Goal: Contribute content

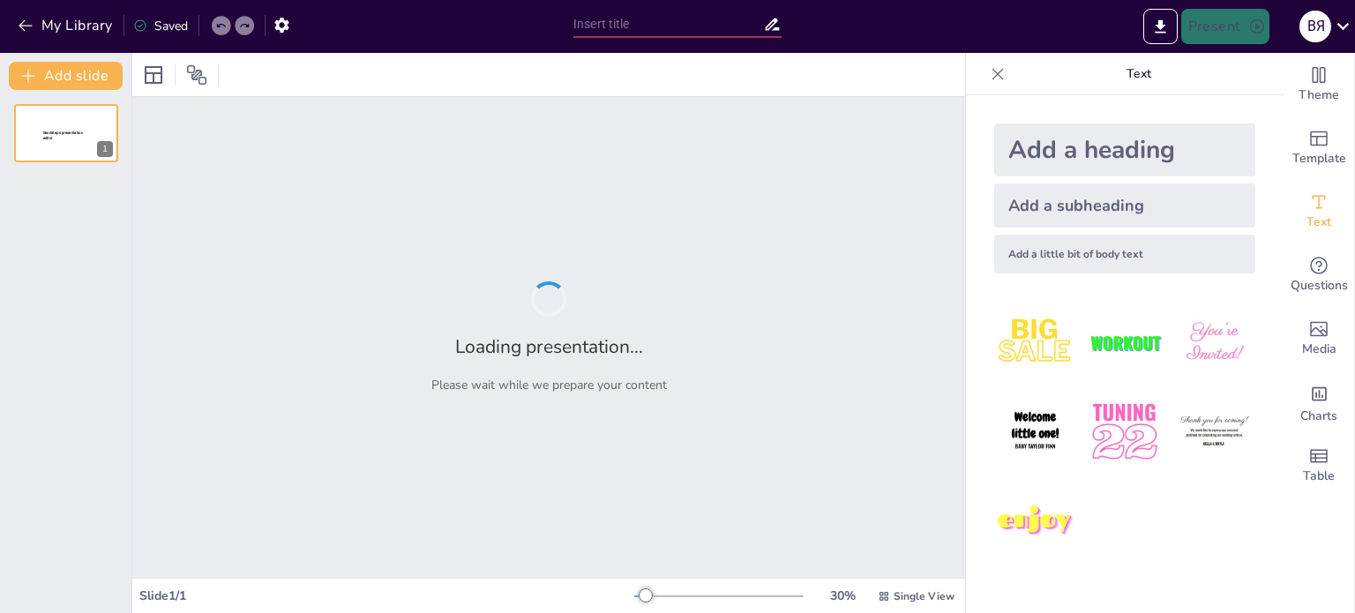
type input "Неповторність життя: найкраще, що має людина"
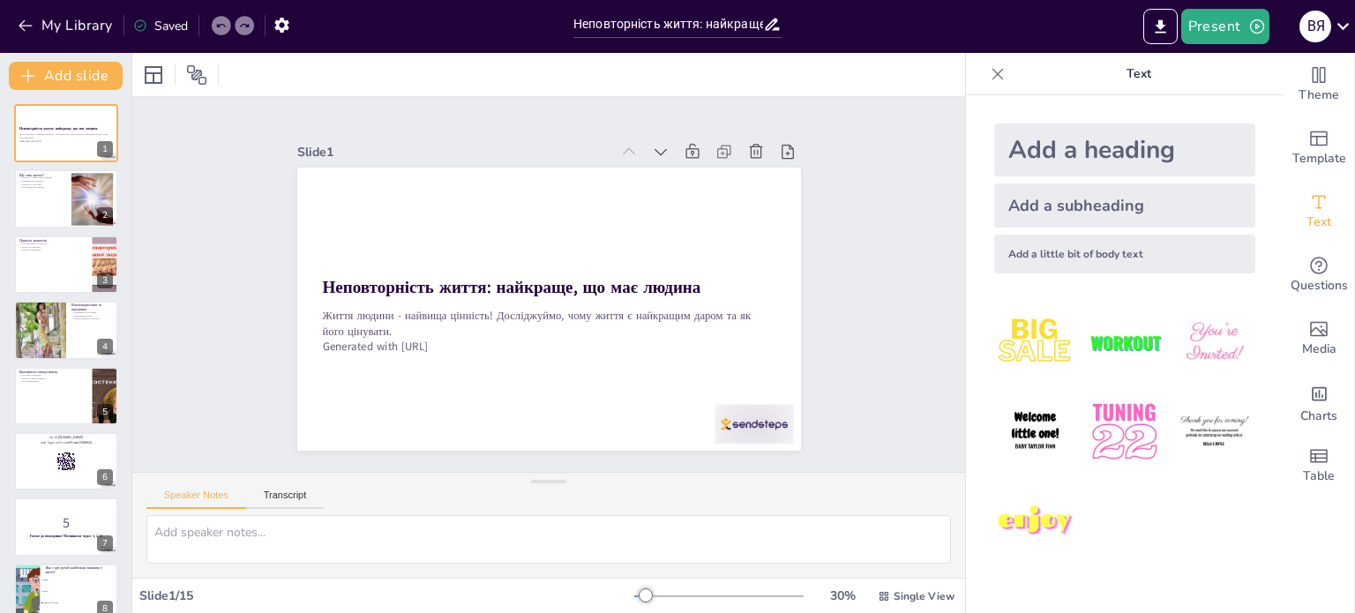
checkbox input "true"
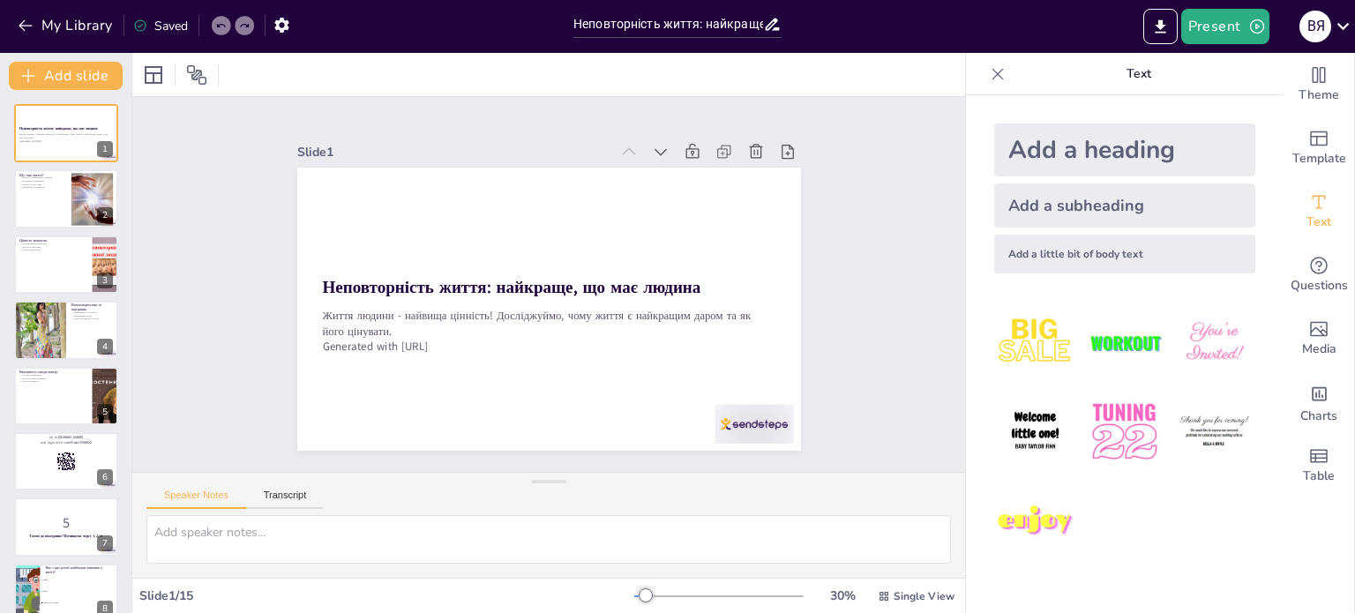
checkbox input "true"
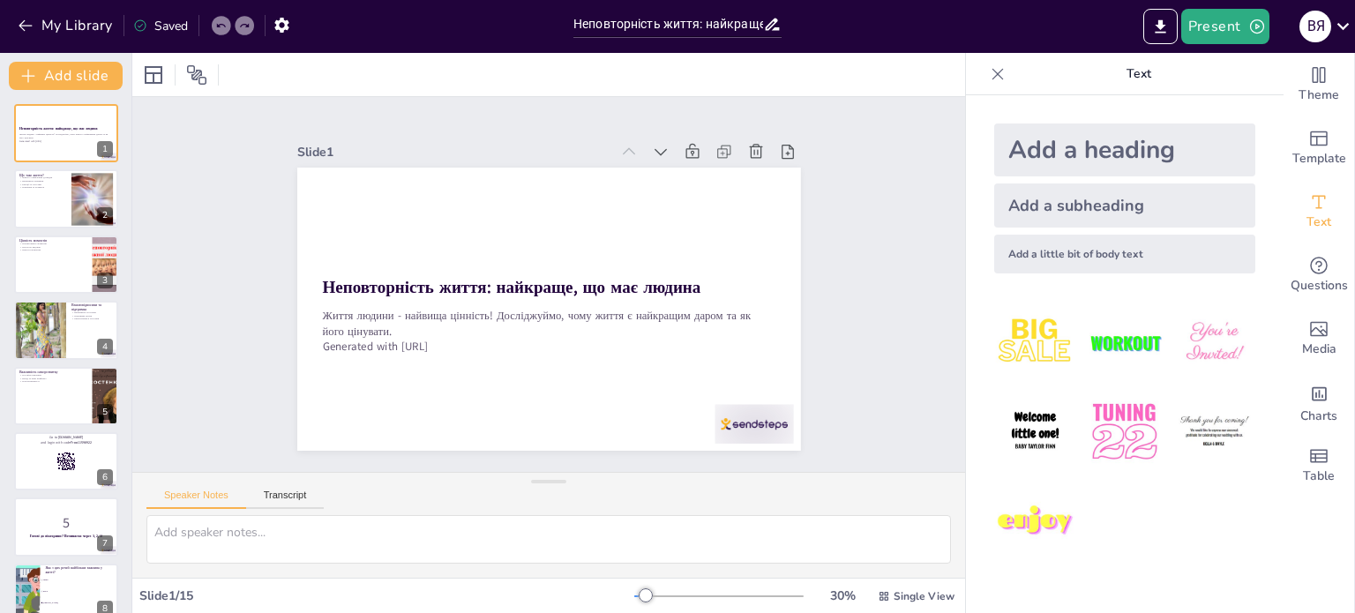
checkbox input "true"
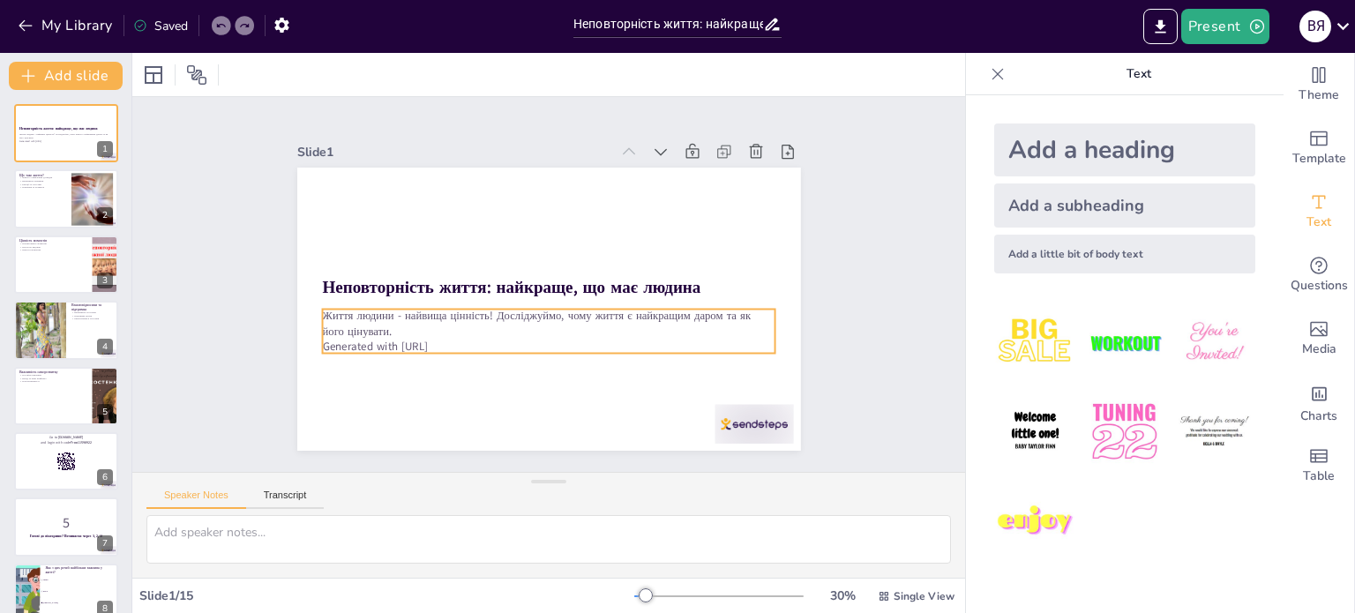
checkbox input "true"
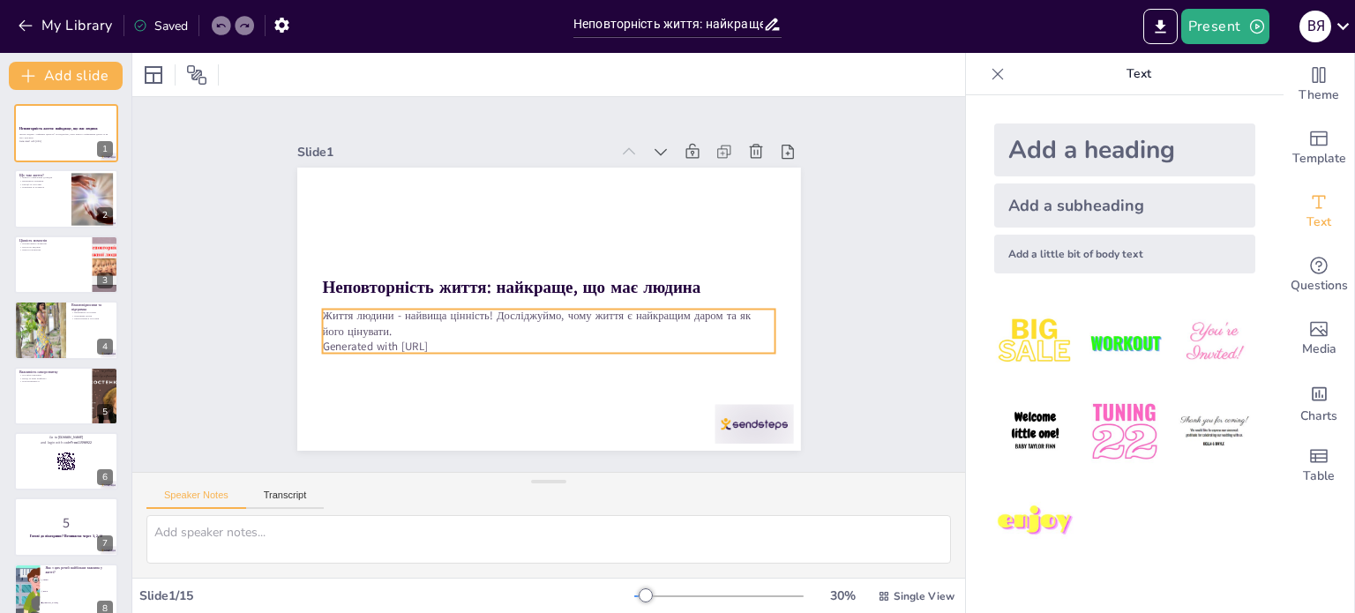
checkbox input "true"
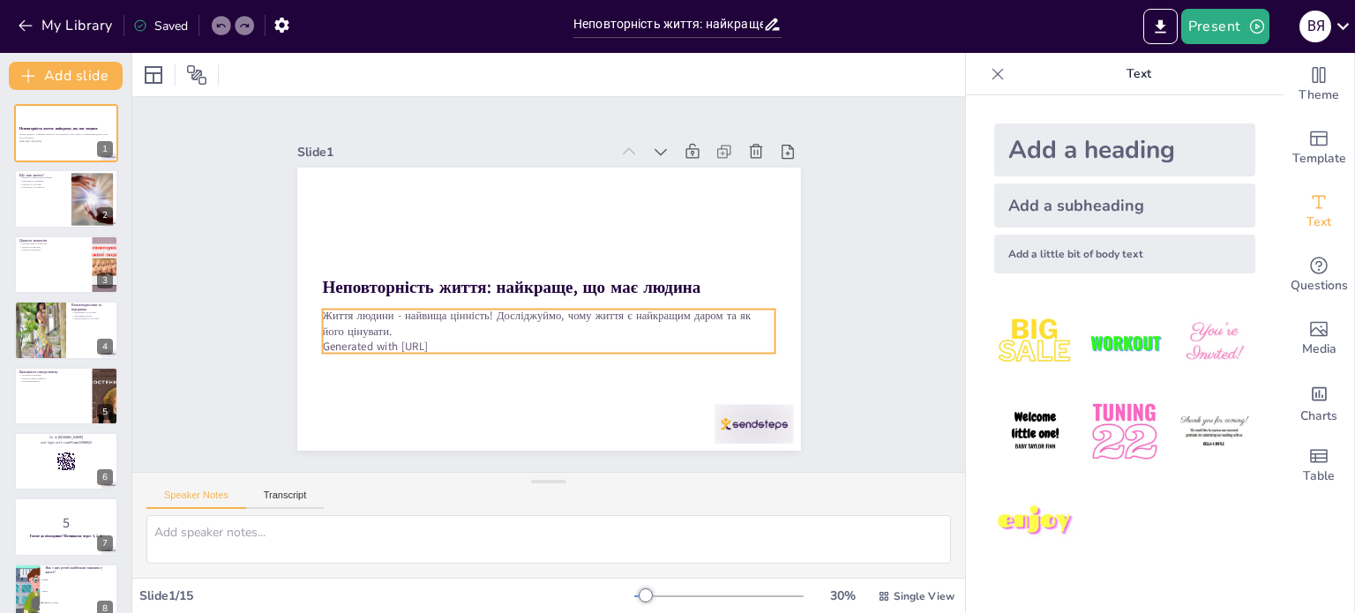
checkbox input "true"
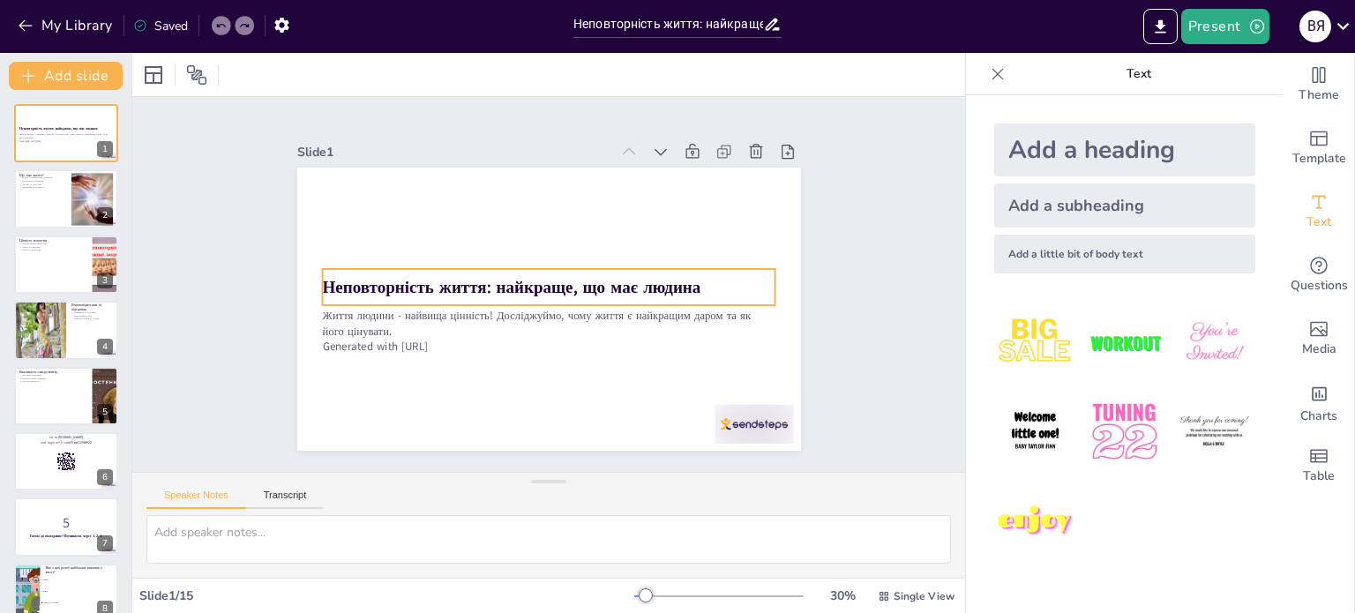
checkbox input "true"
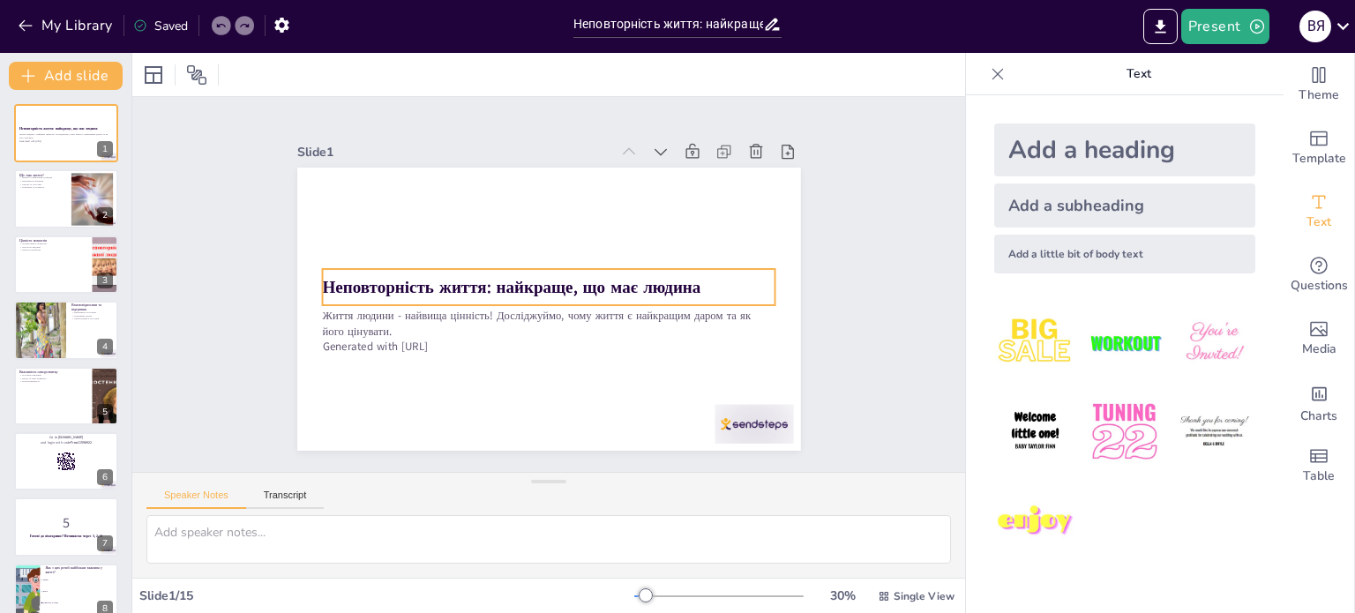
checkbox input "true"
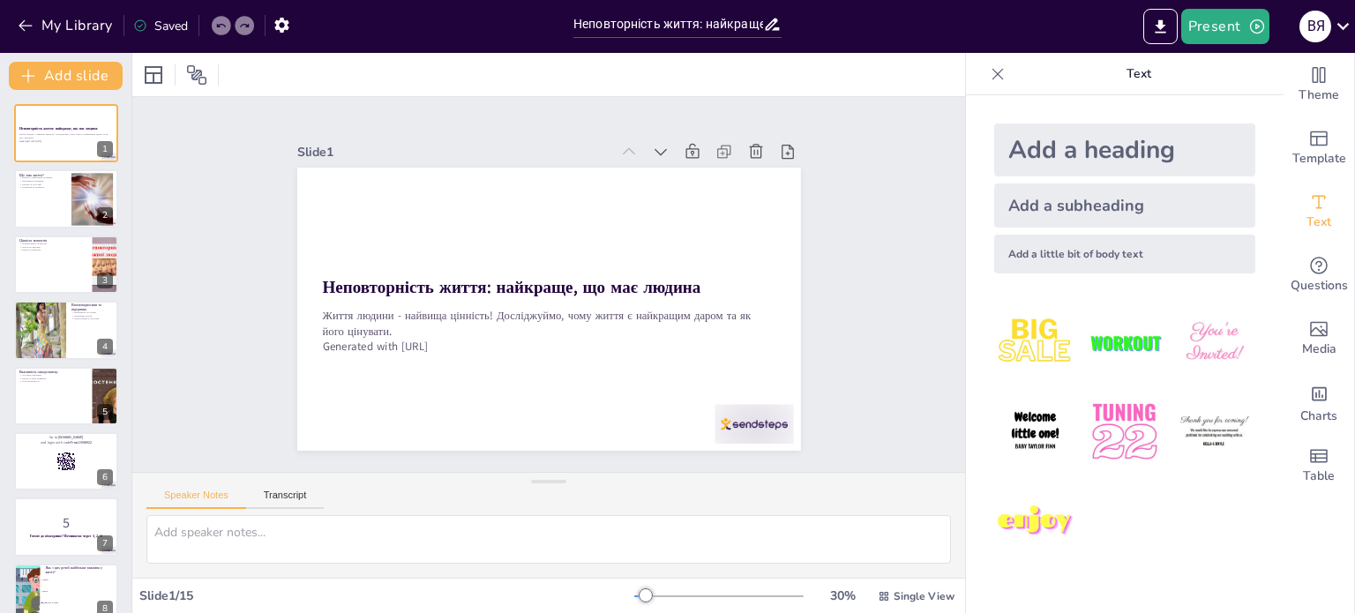
checkbox input "true"
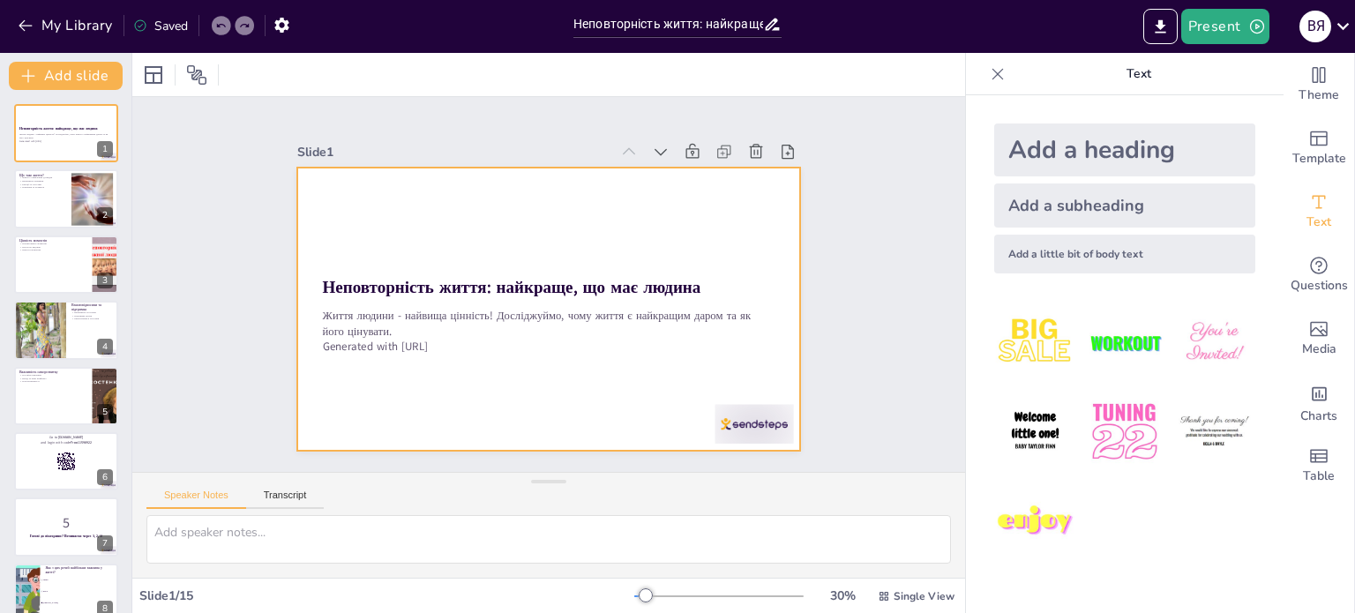
checkbox input "true"
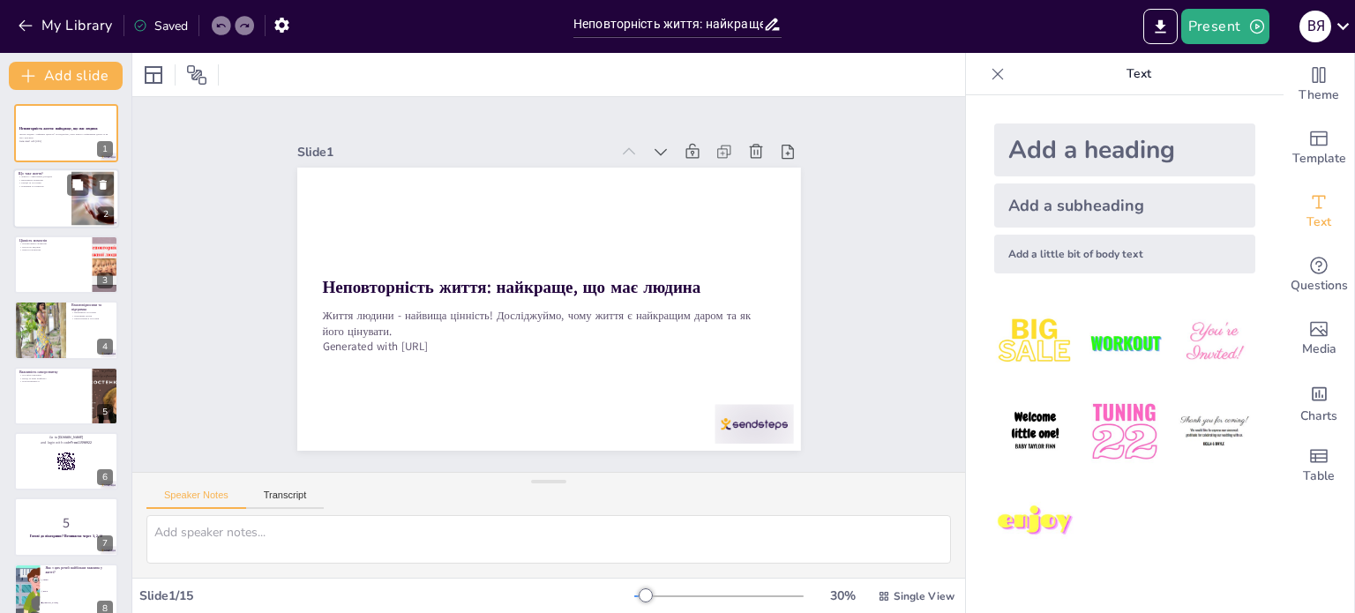
checkbox input "true"
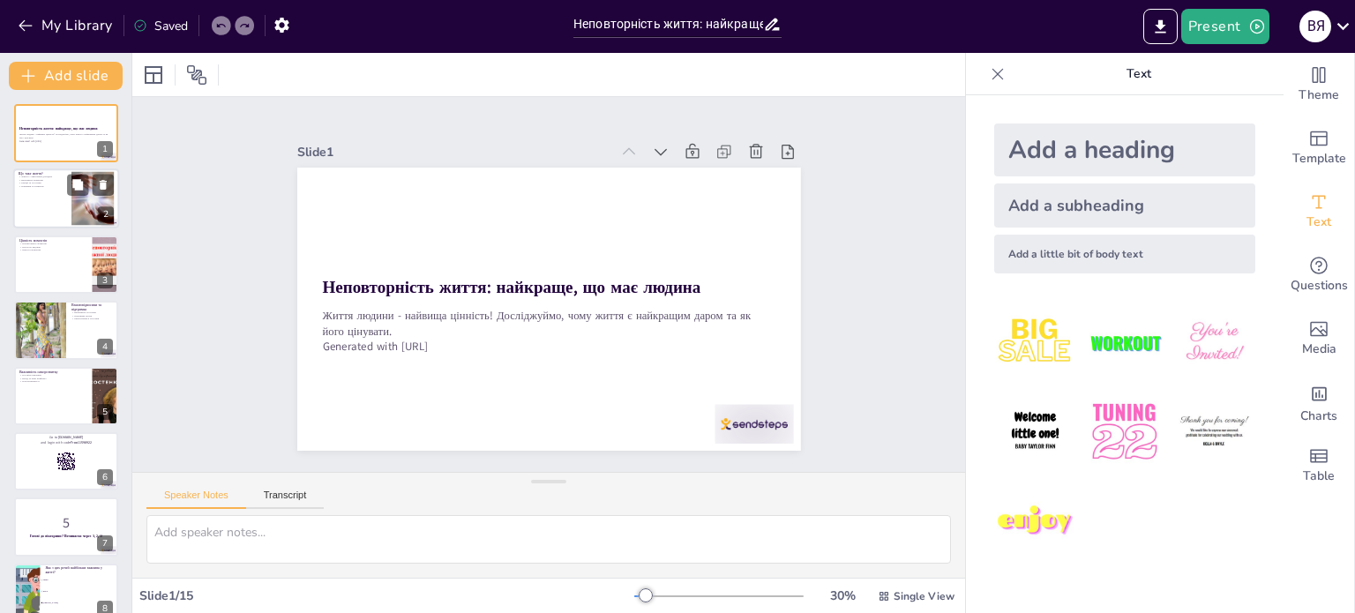
click at [40, 214] on div at bounding box center [66, 199] width 106 height 60
type textarea "Життя дійсно є унікальним досвідом, оскільки кожен з нас має свій шлях і пережи…"
checkbox input "true"
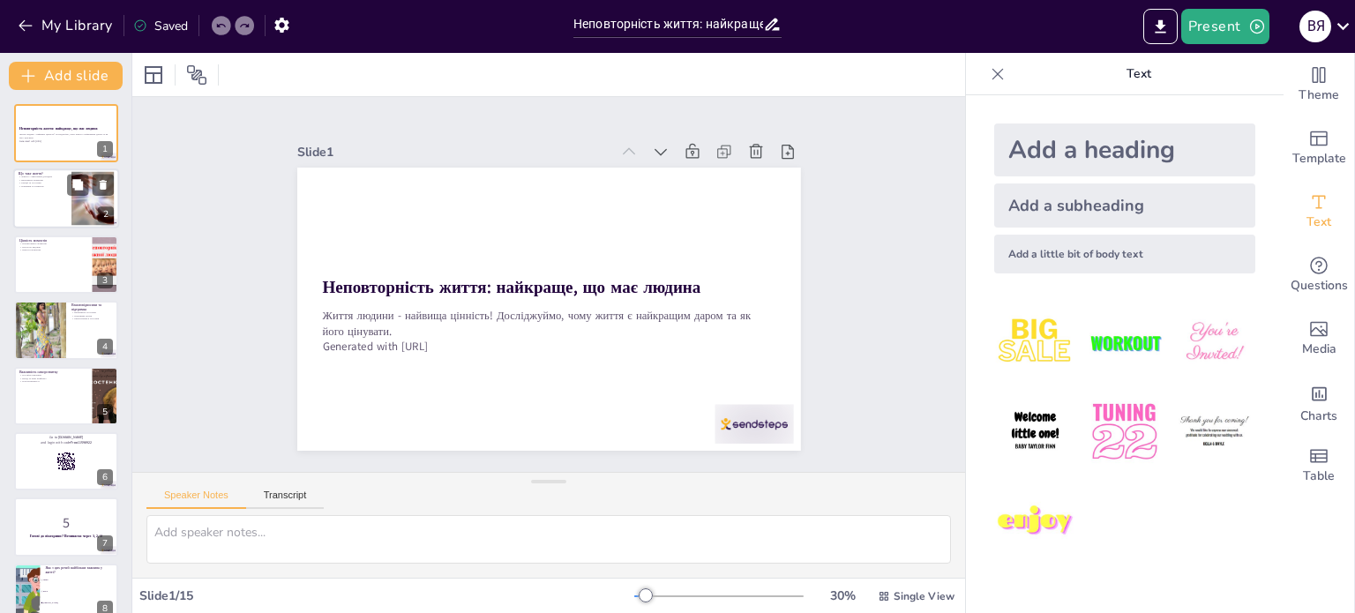
checkbox input "true"
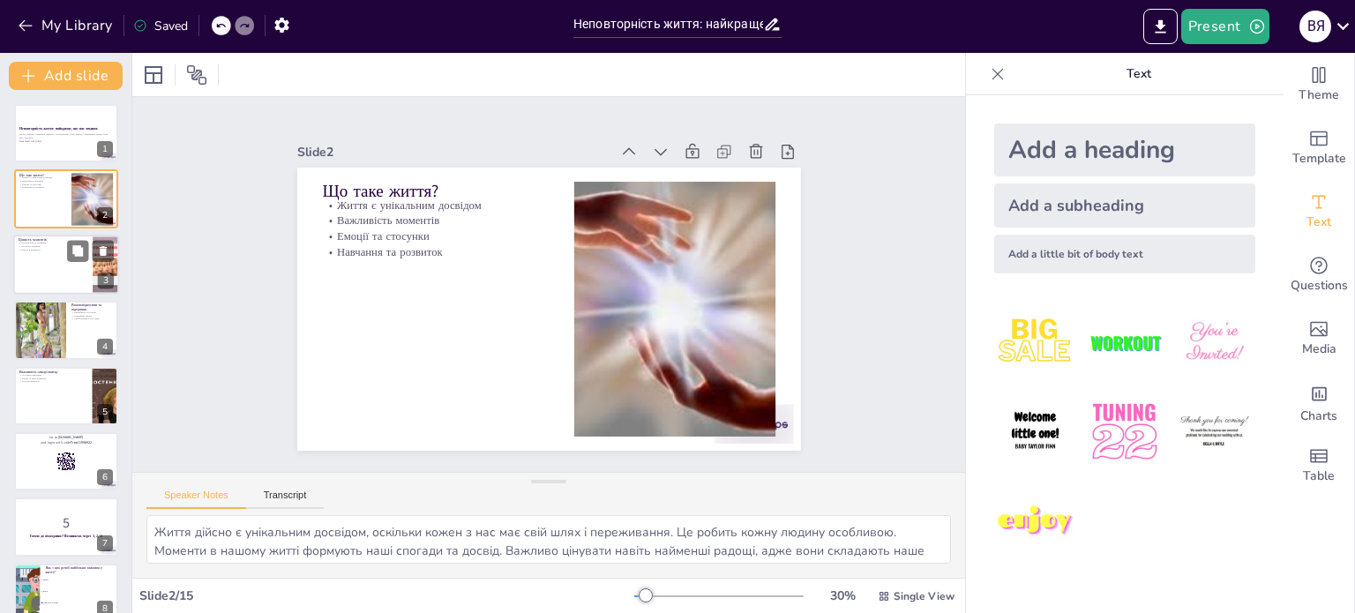
checkbox input "true"
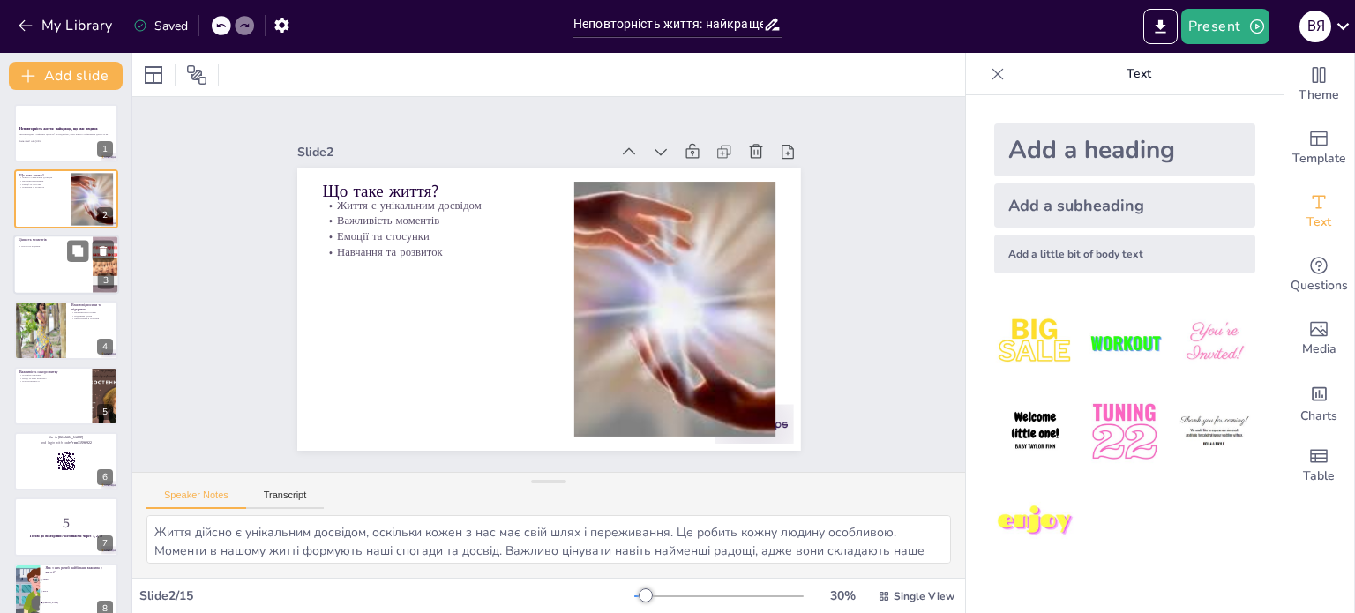
click at [46, 256] on div at bounding box center [66, 265] width 106 height 60
type textarea "Неповторність моментів підкреслює, що кожен з них є важливим. Важливо пам'ятати…"
checkbox input "true"
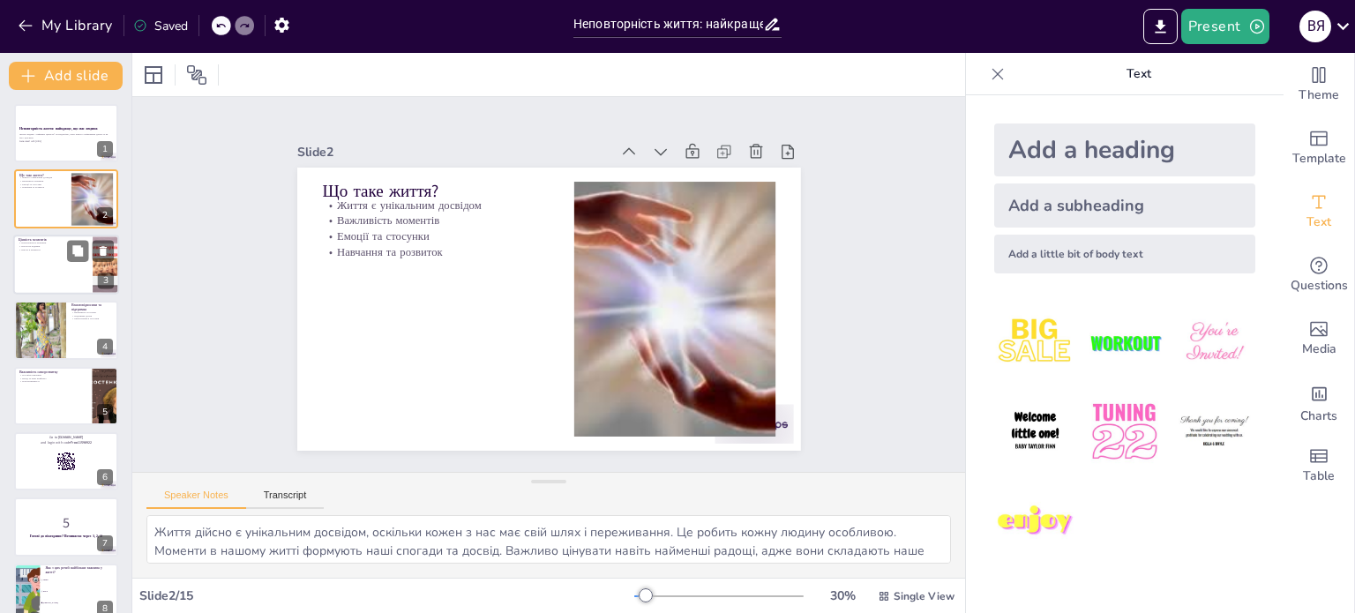
checkbox input "true"
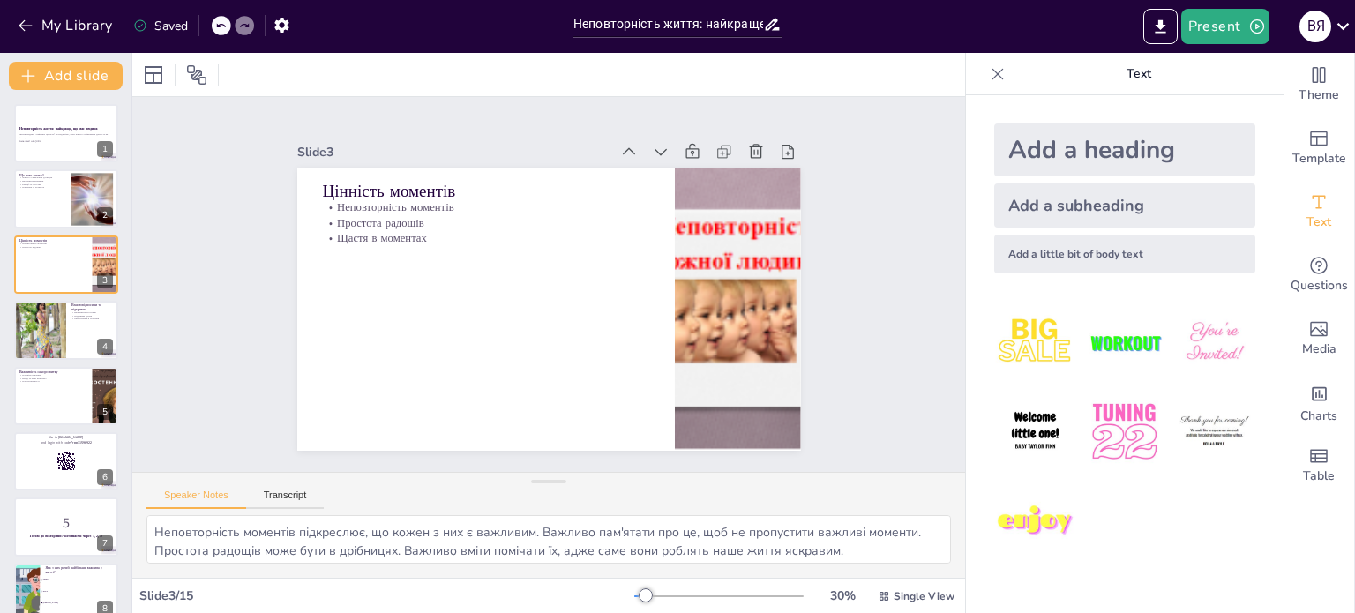
checkbox input "true"
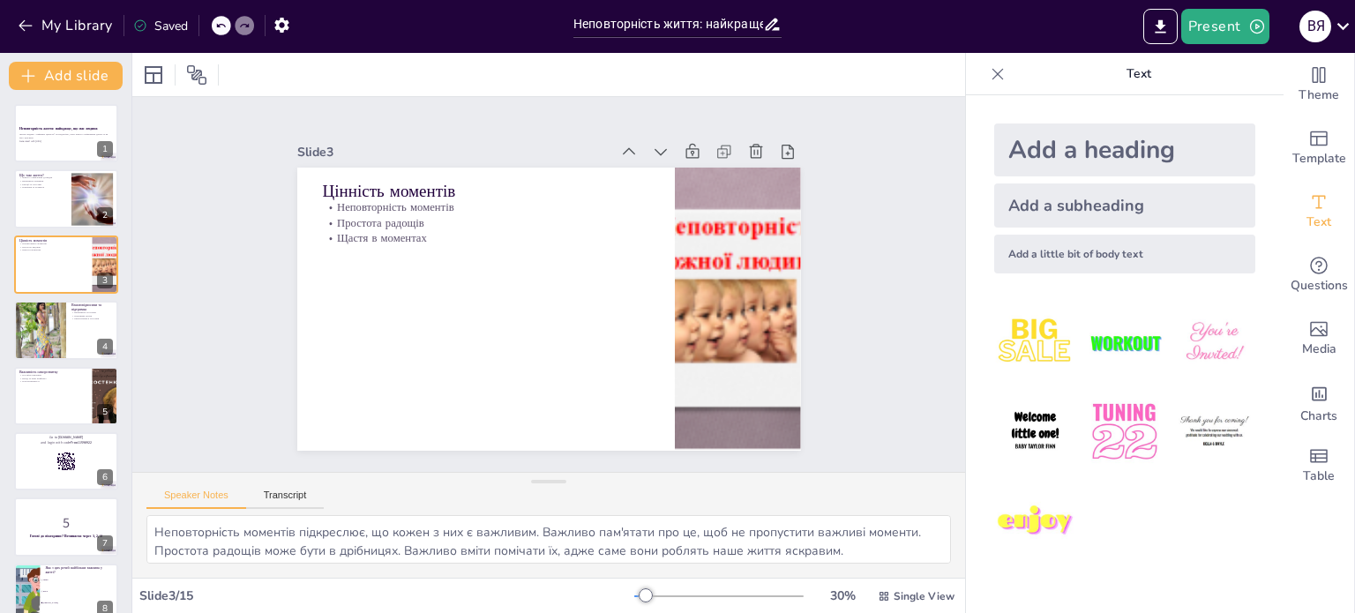
checkbox input "true"
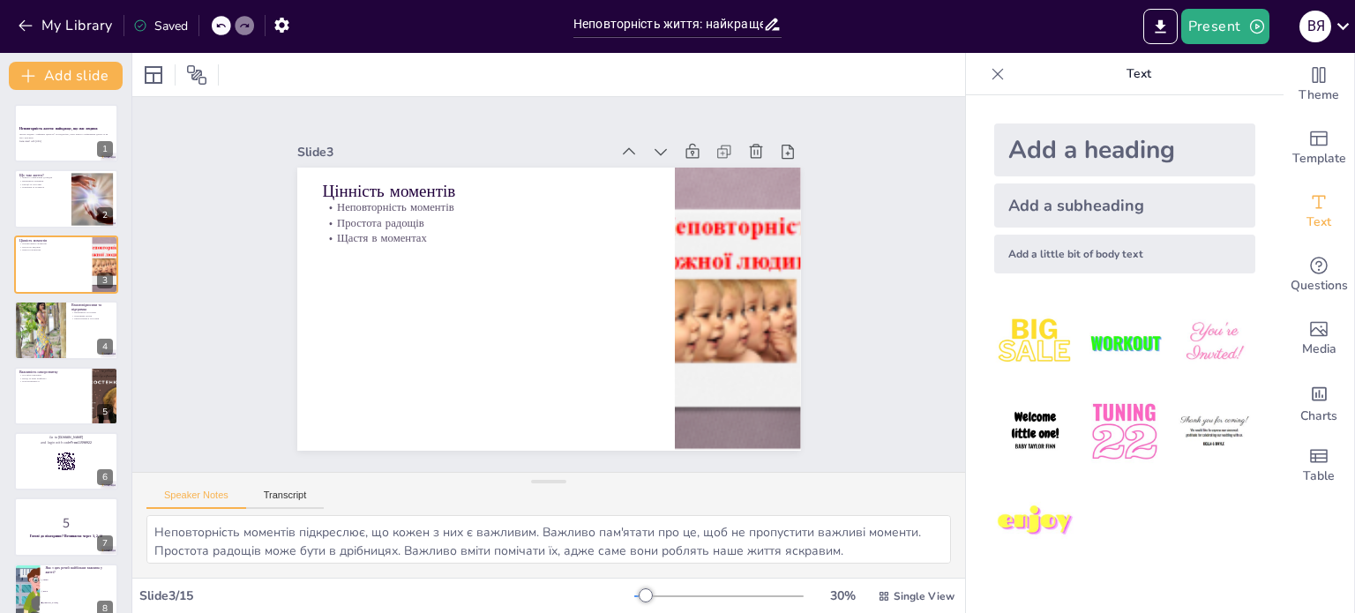
checkbox input "true"
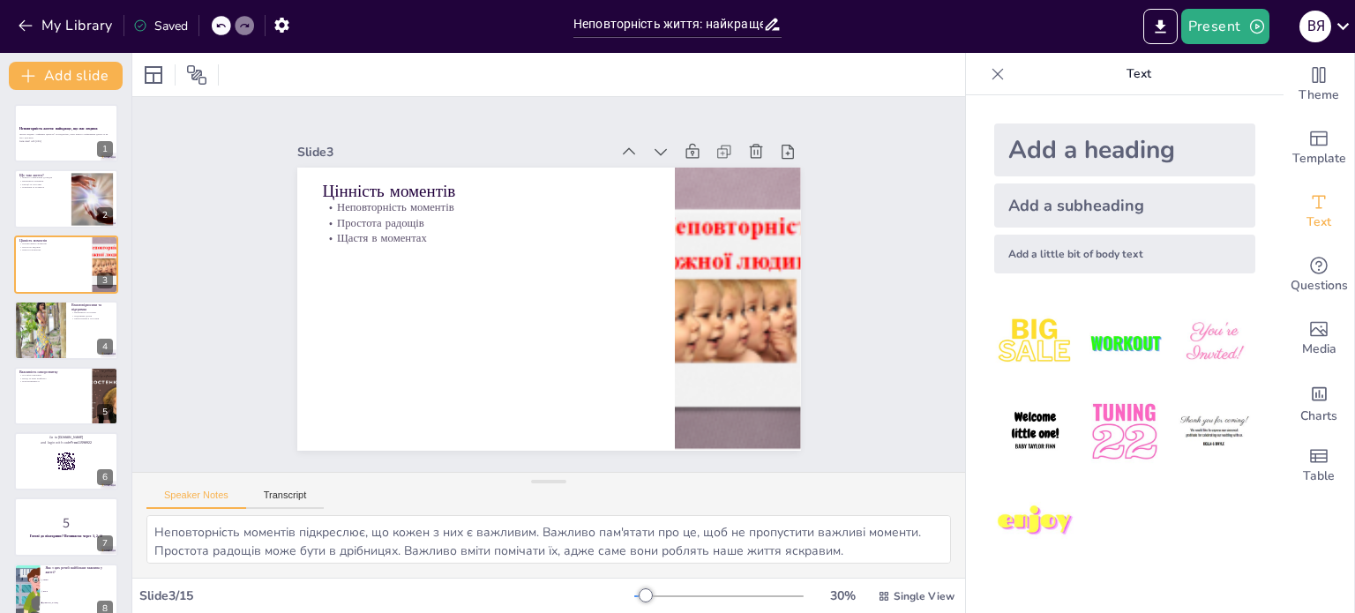
checkbox input "true"
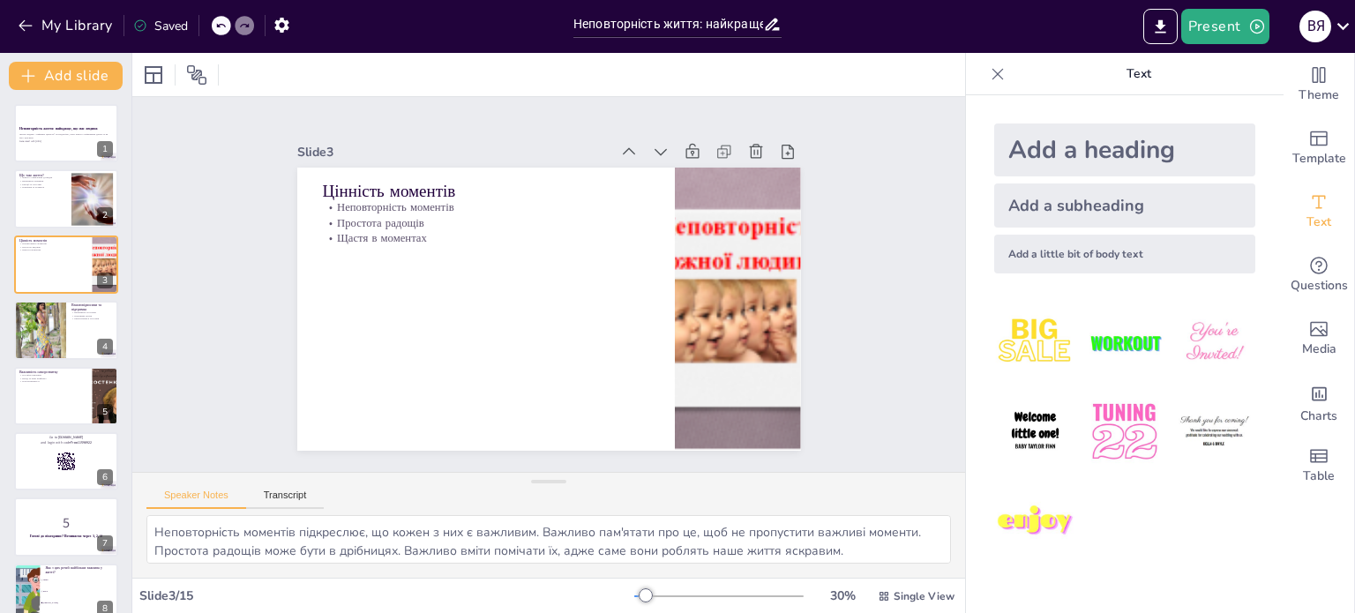
checkbox input "true"
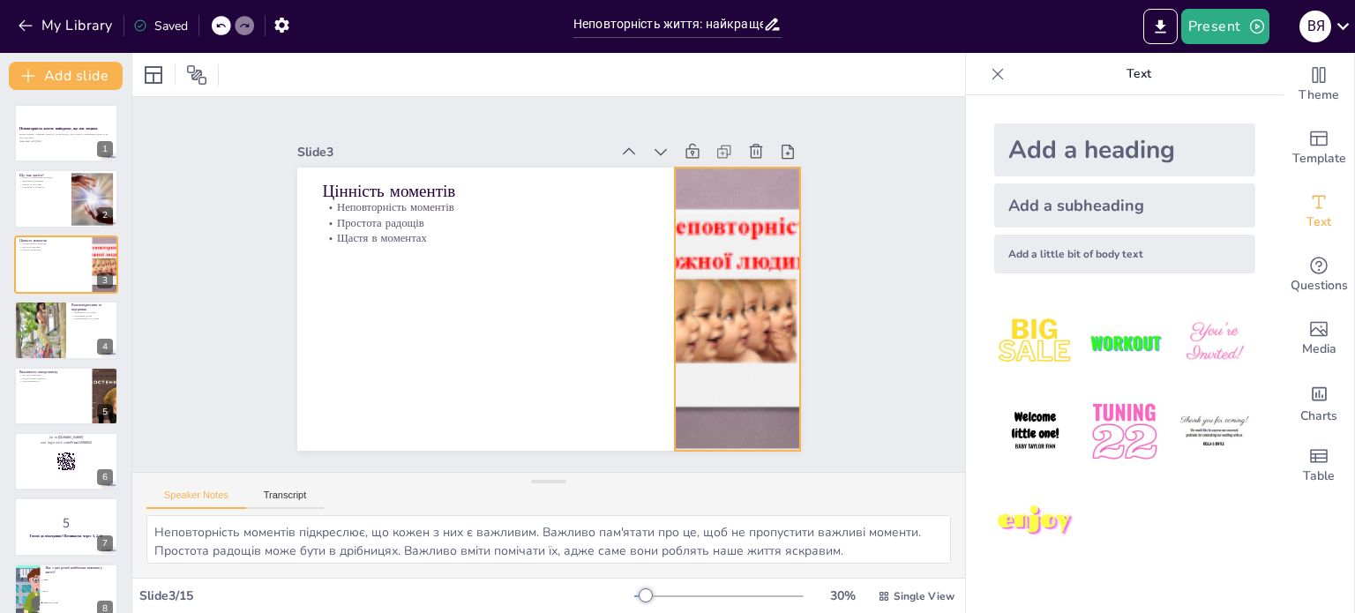
click at [714, 311] on div at bounding box center [734, 328] width 528 height 334
checkbox input "true"
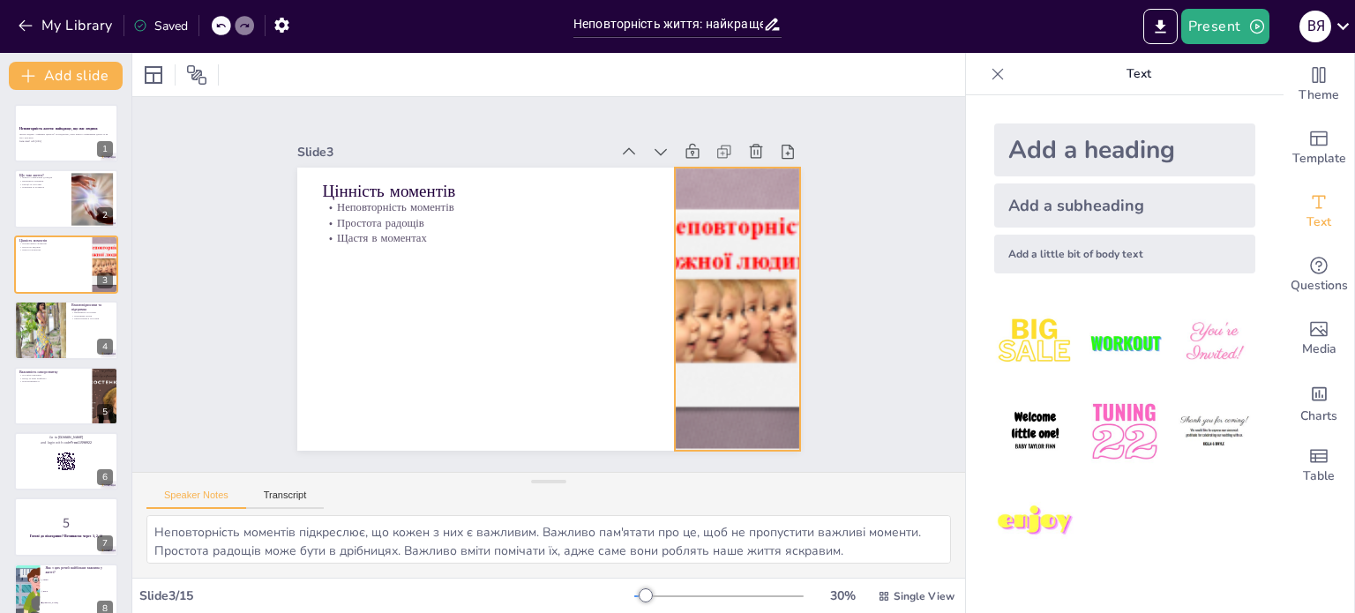
checkbox input "true"
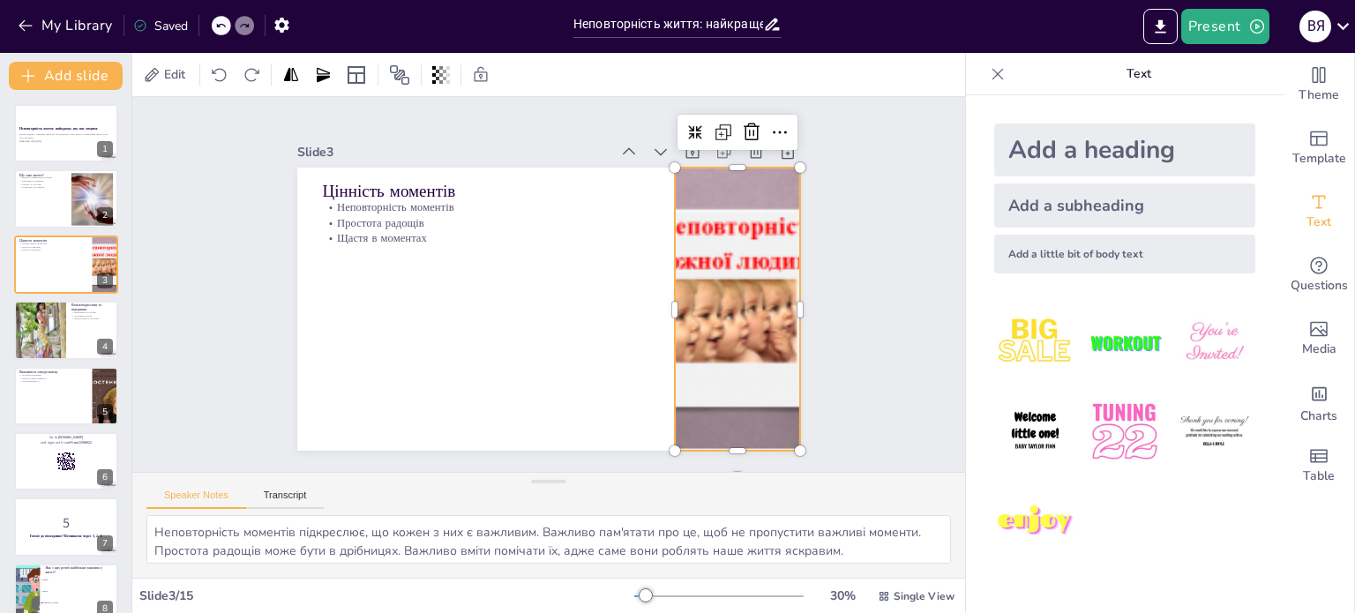
checkbox input "true"
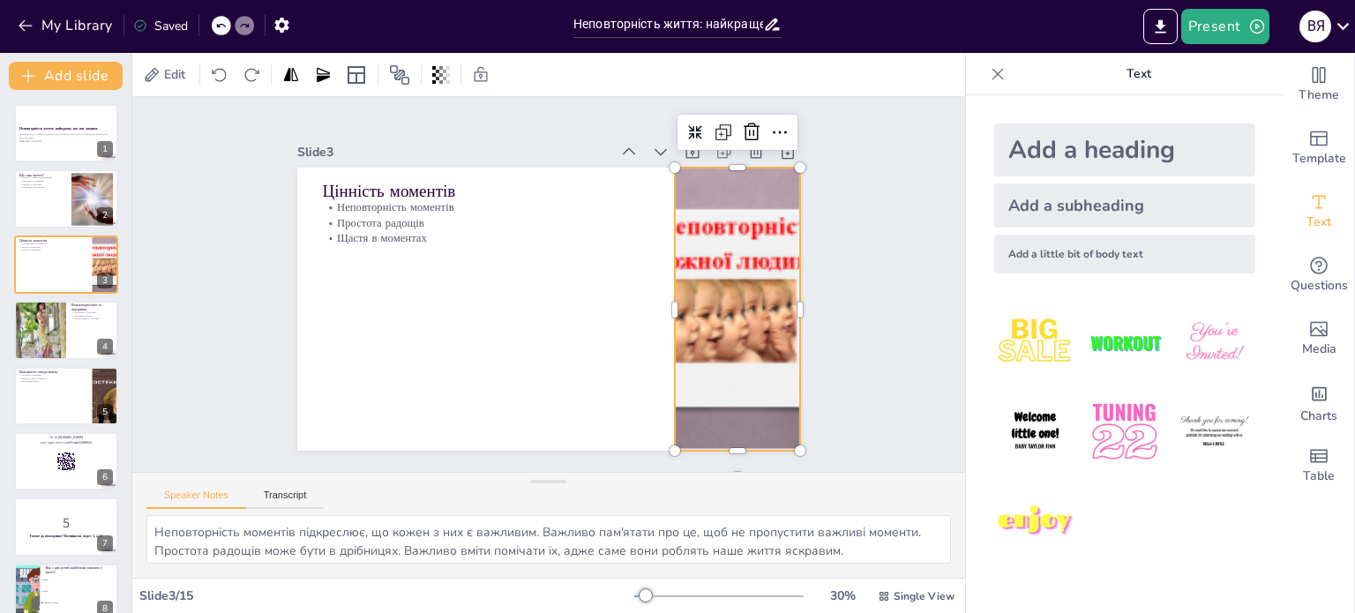
checkbox input "true"
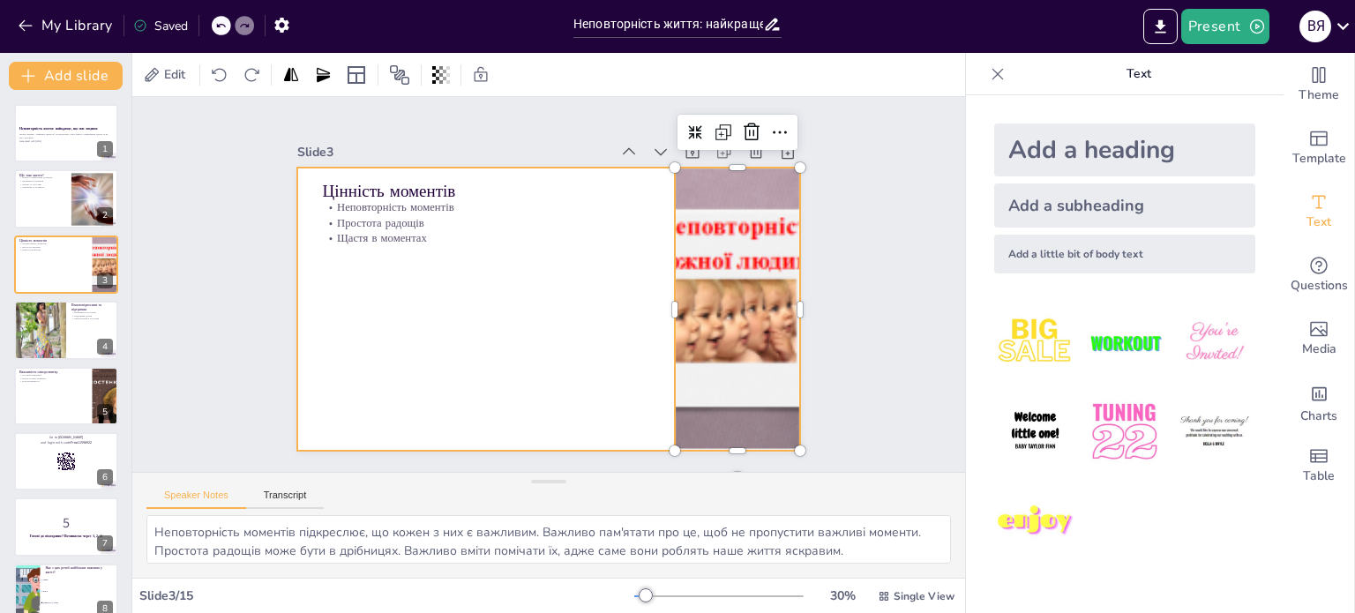
checkbox input "true"
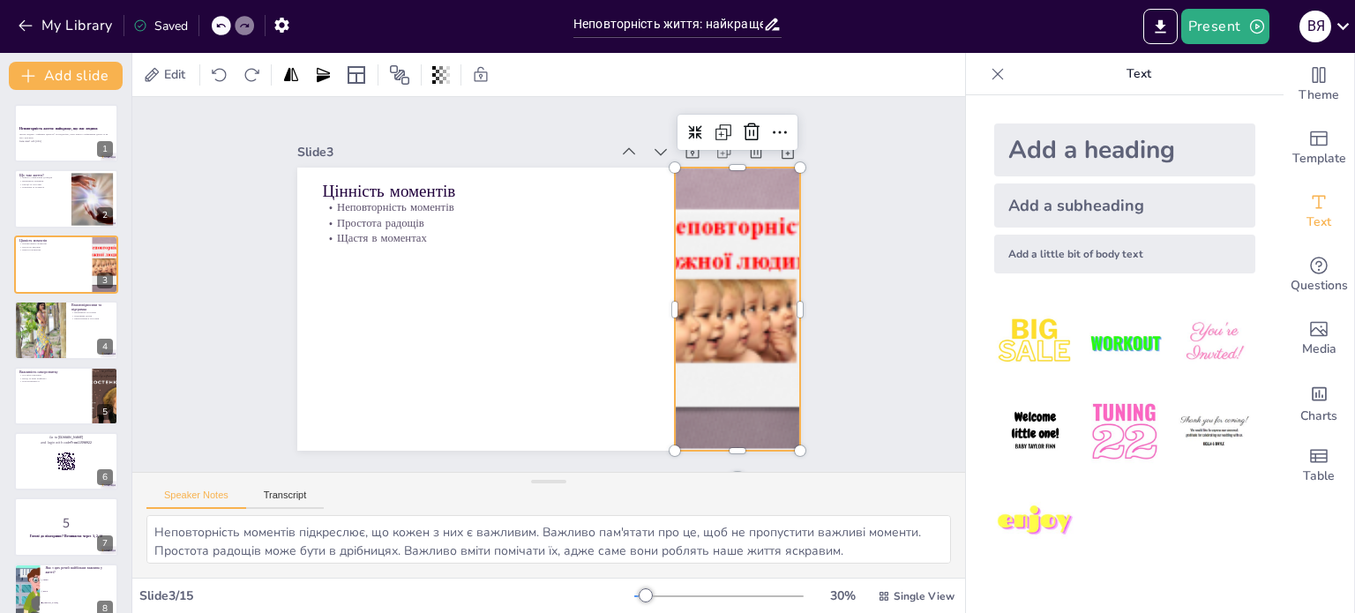
checkbox input "true"
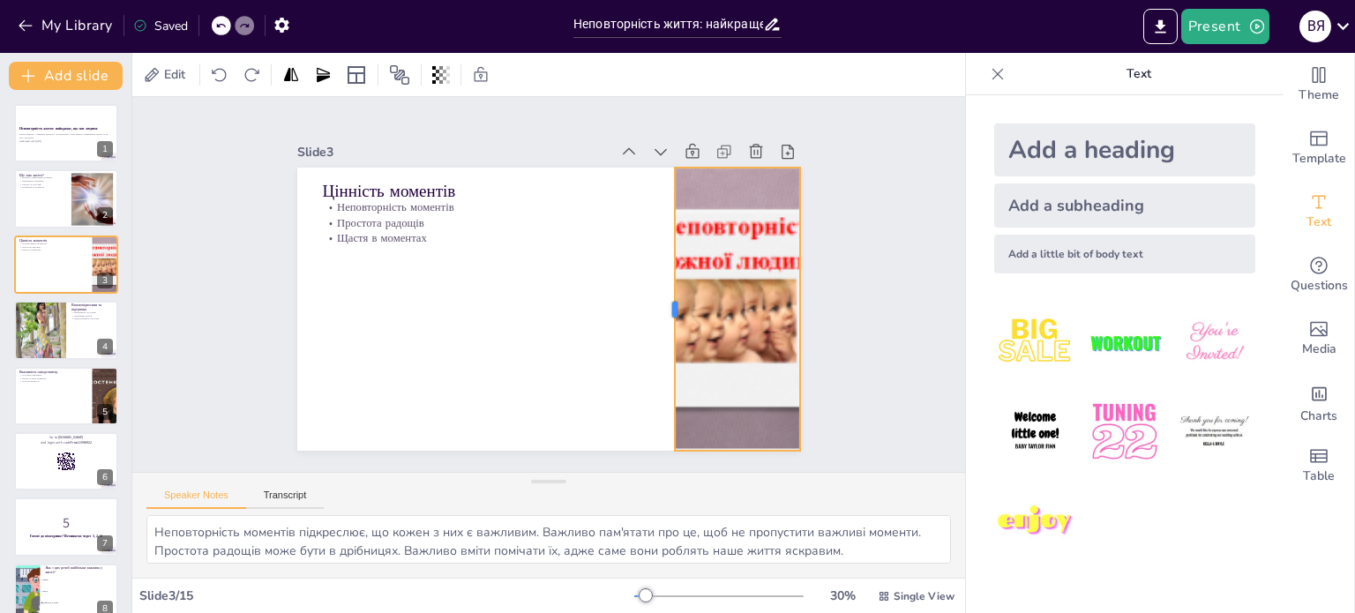
checkbox input "true"
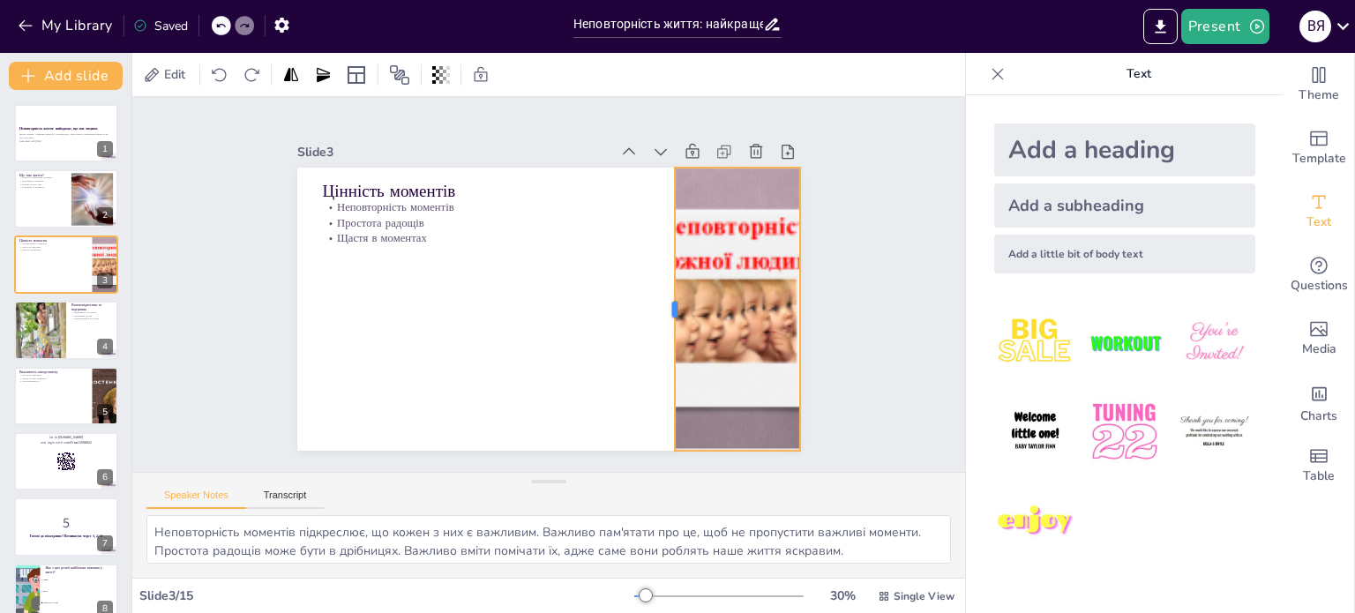
checkbox input "true"
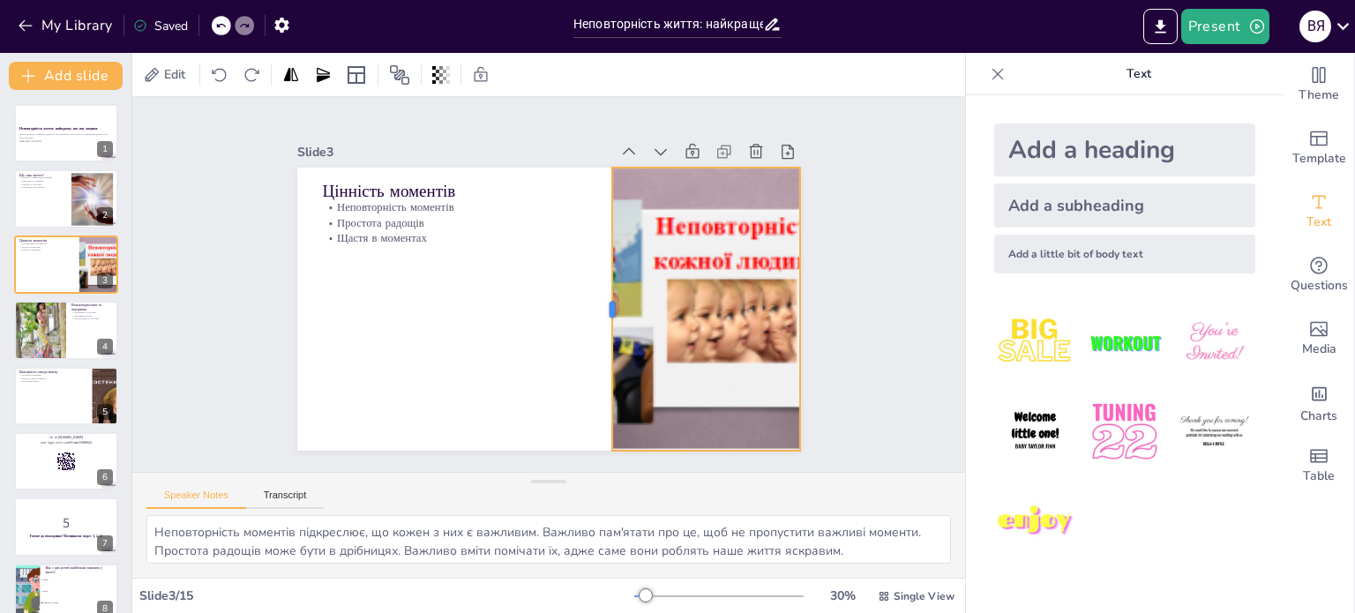
checkbox input "true"
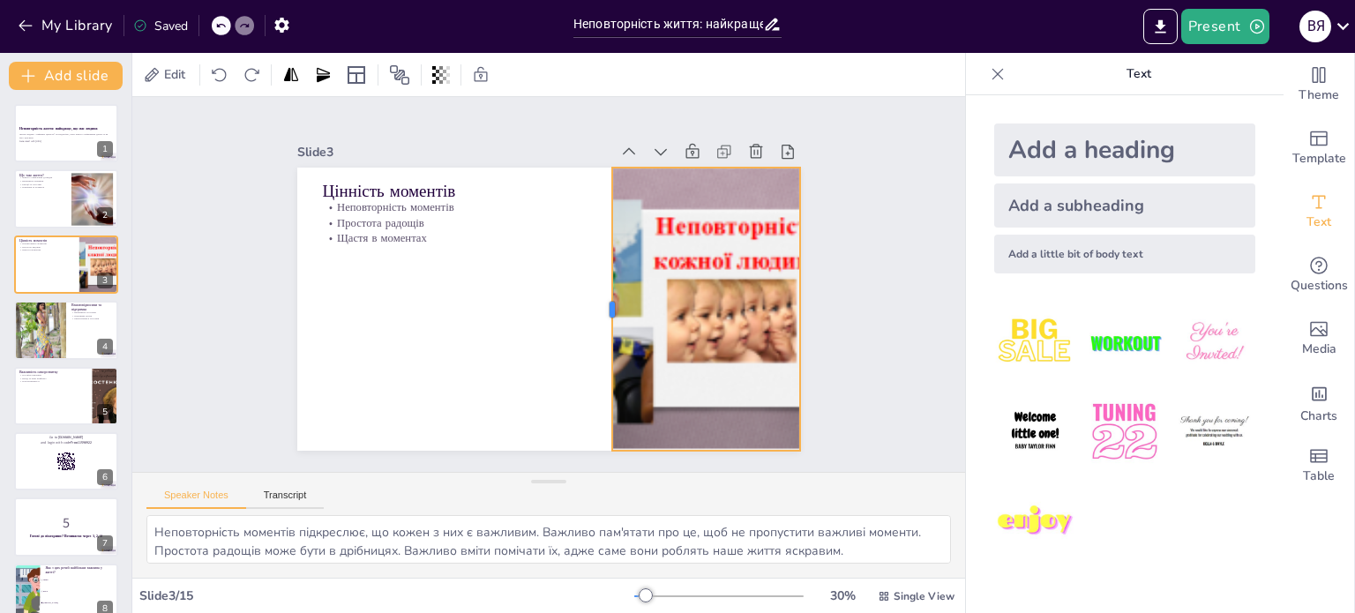
checkbox input "true"
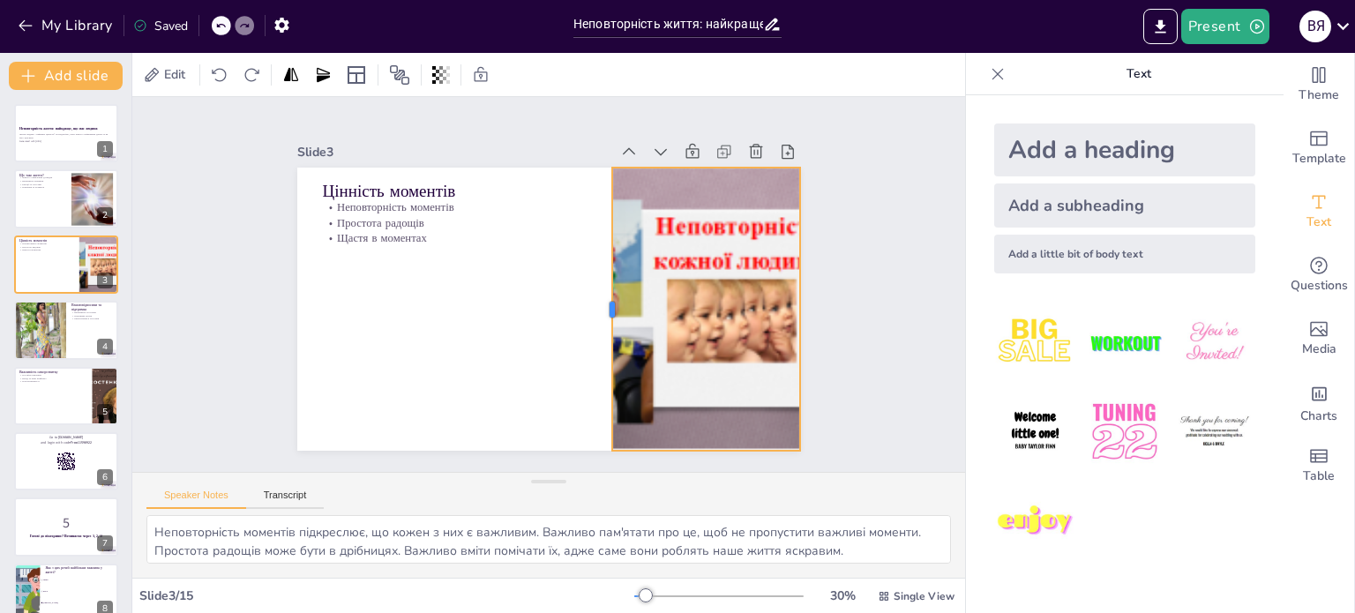
checkbox input "true"
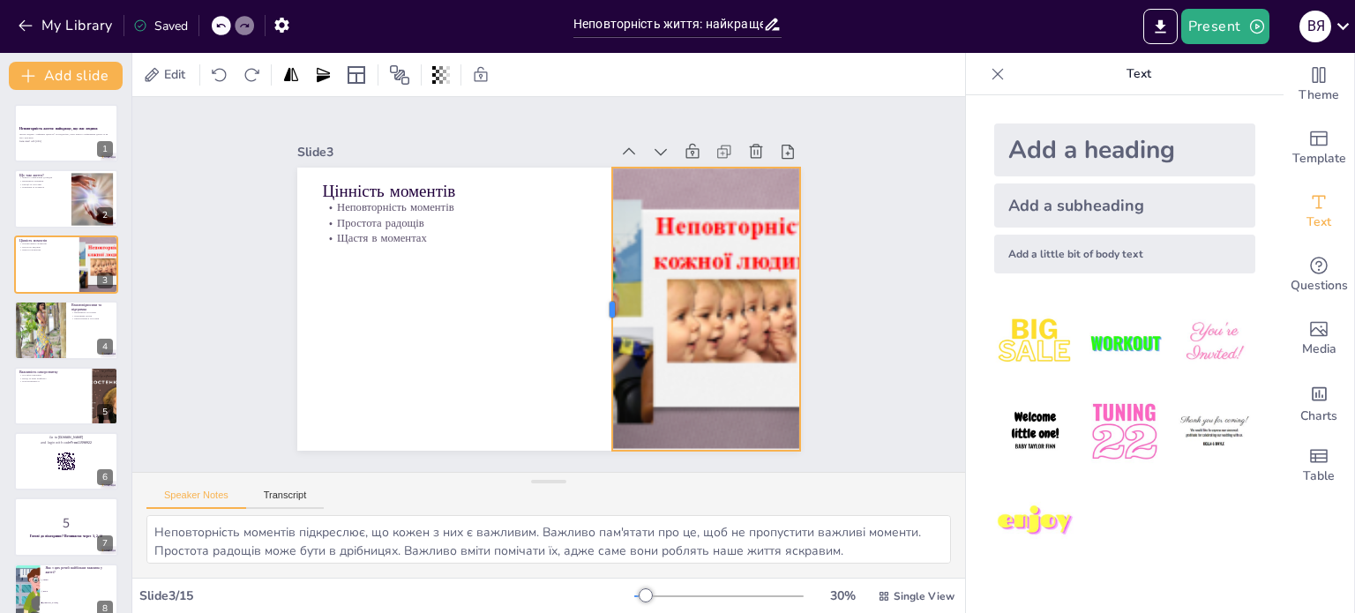
checkbox input "true"
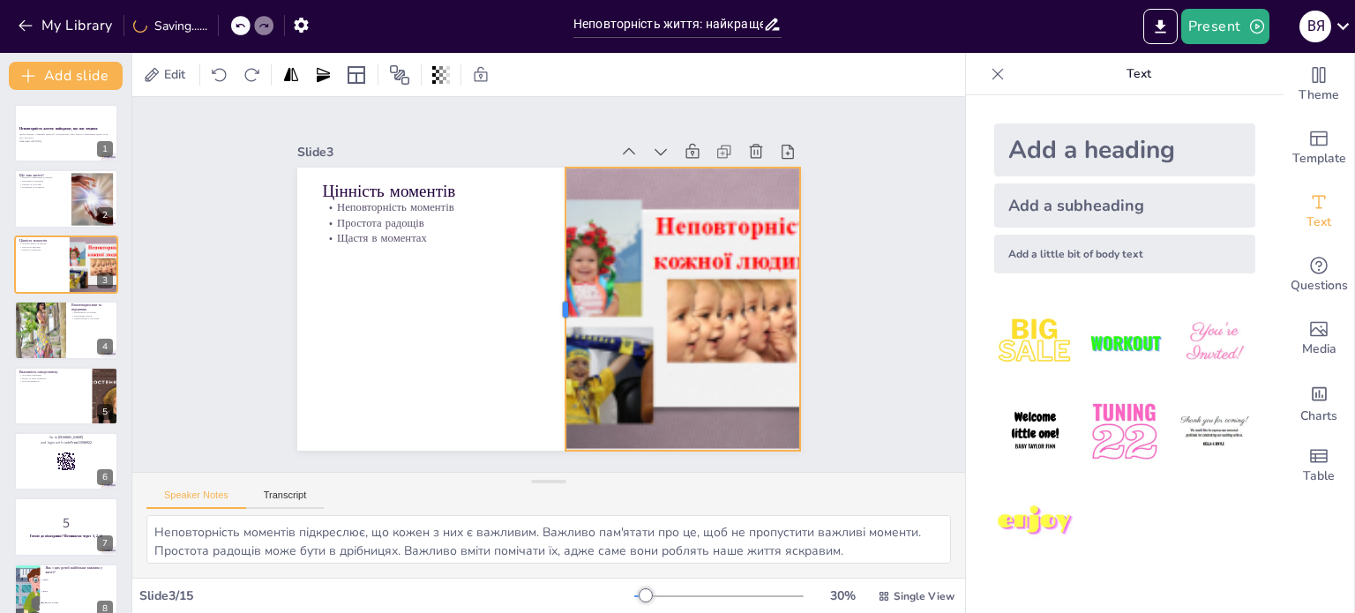
checkbox input "true"
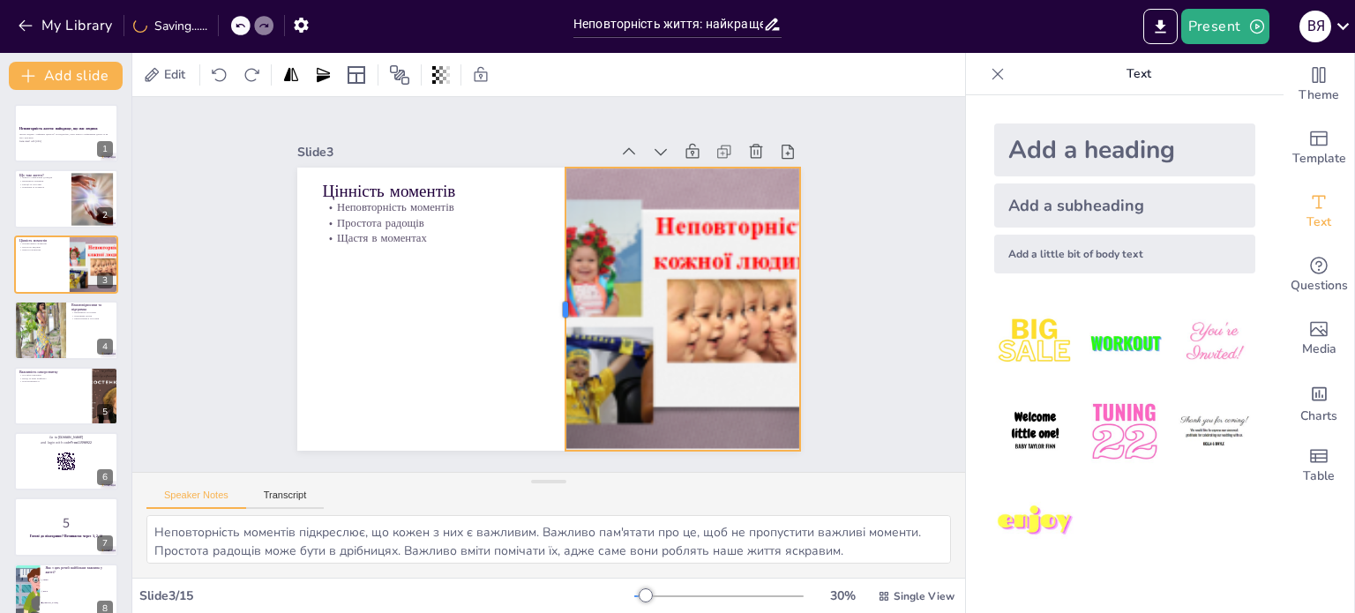
checkbox input "true"
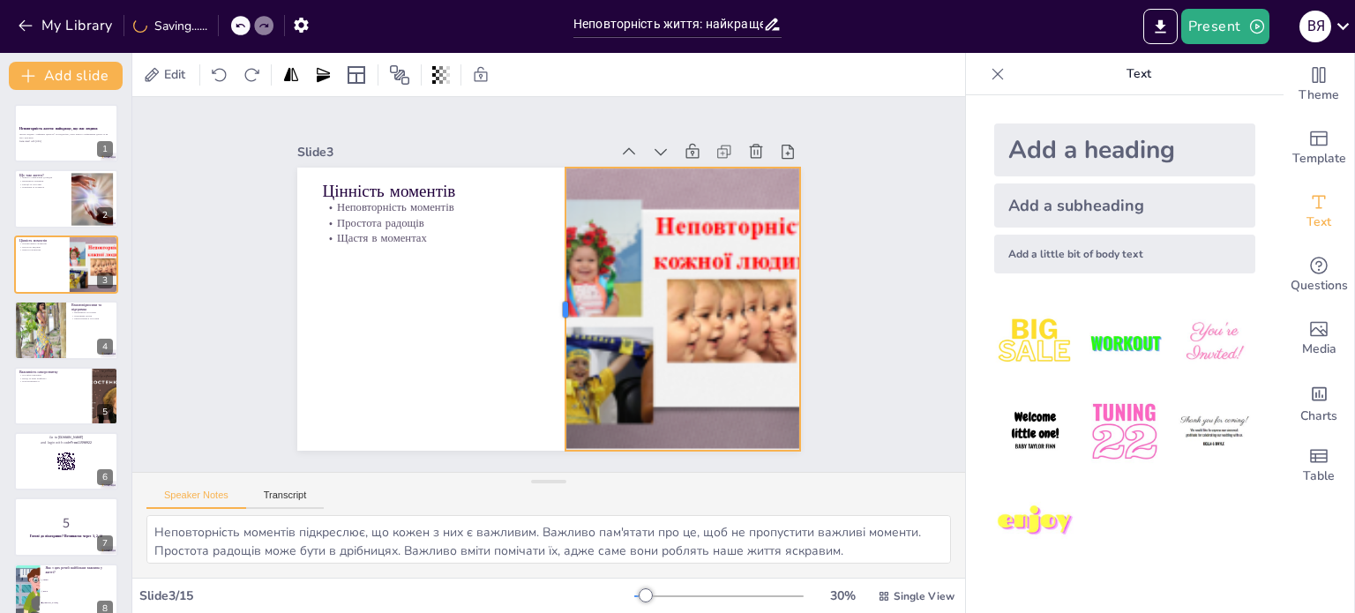
checkbox input "true"
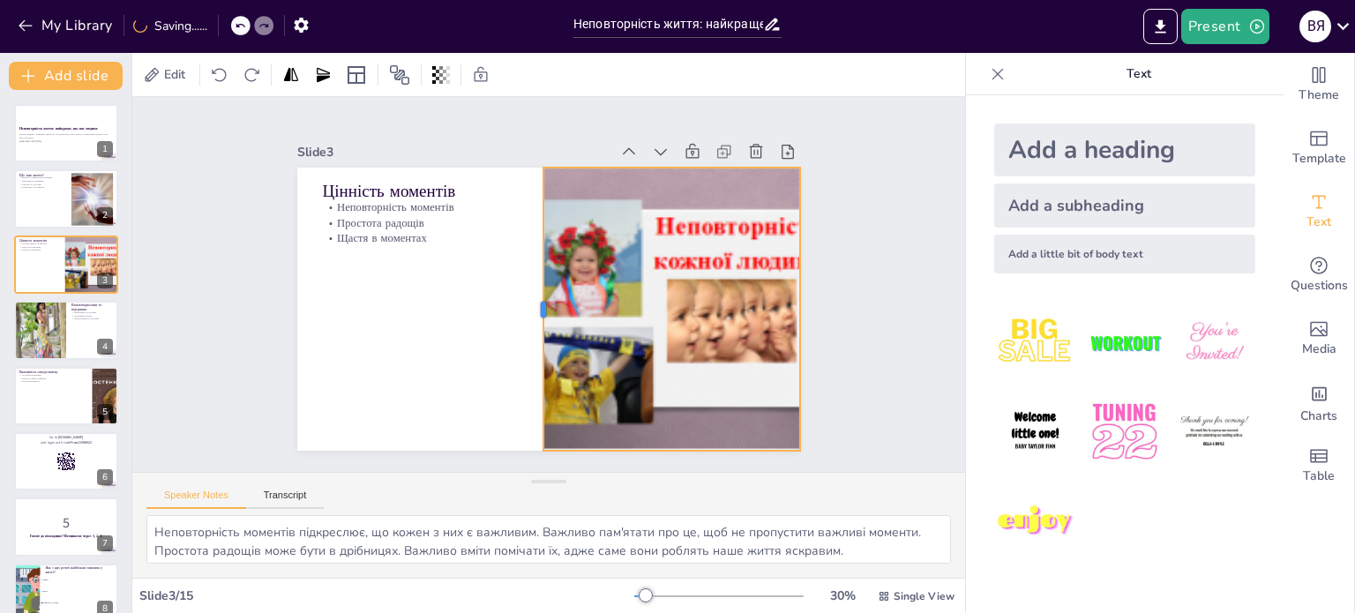
checkbox input "true"
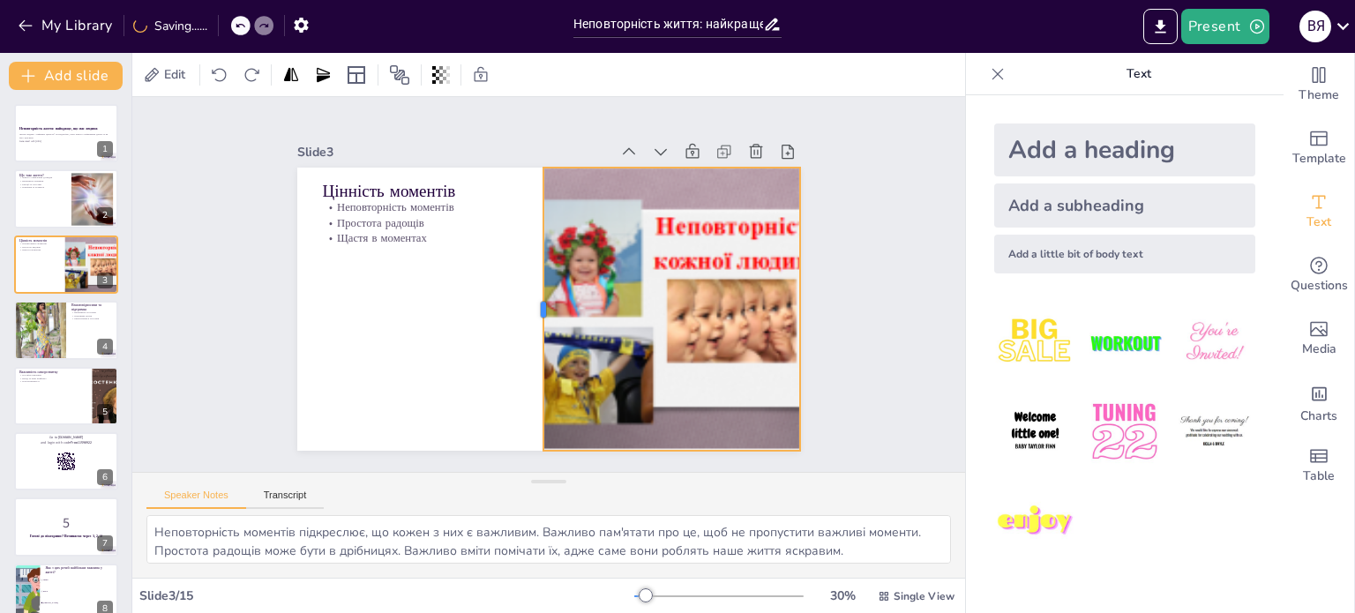
checkbox input "true"
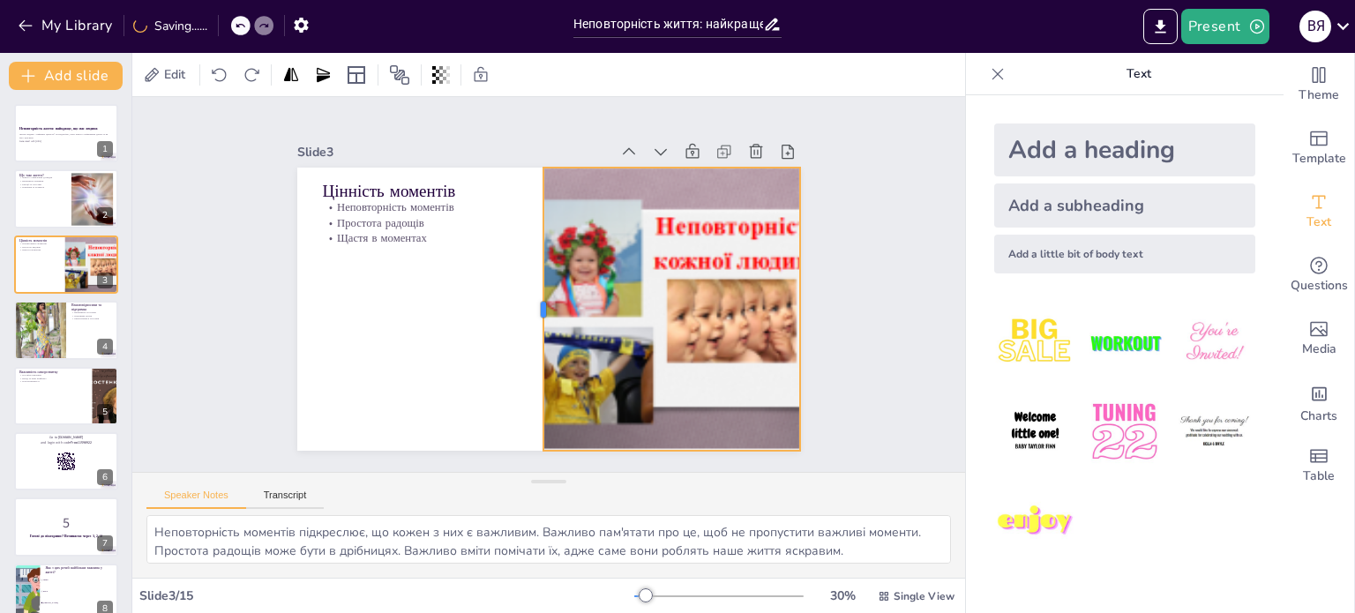
checkbox input "true"
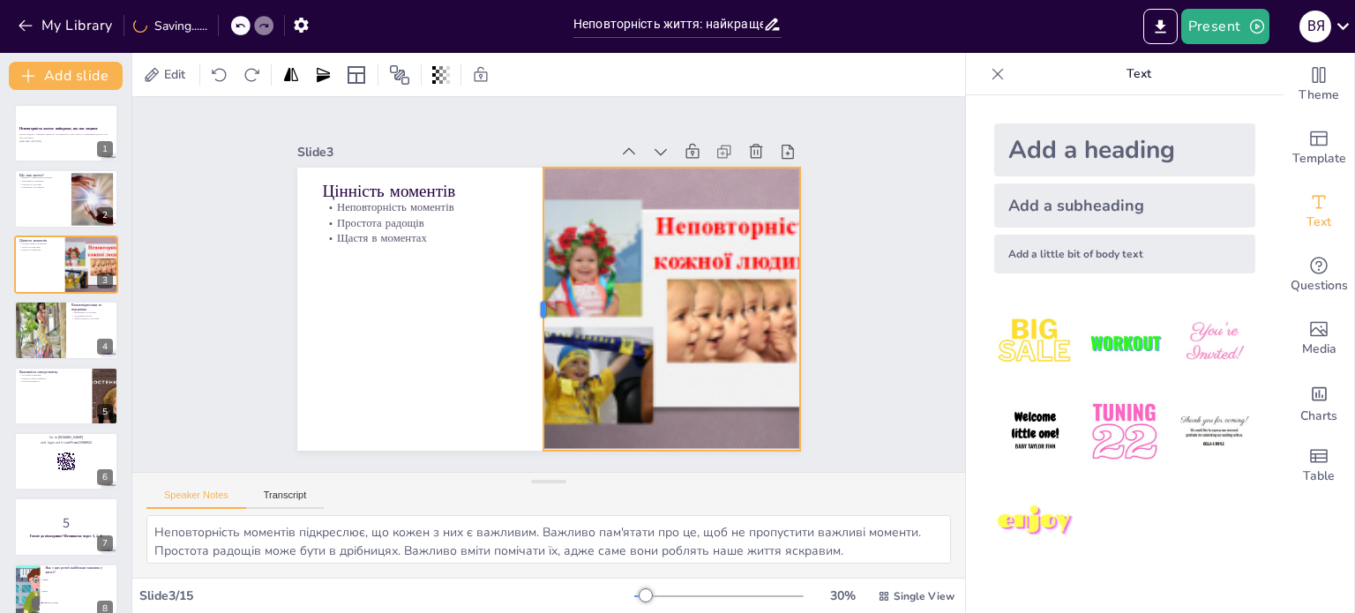
checkbox input "true"
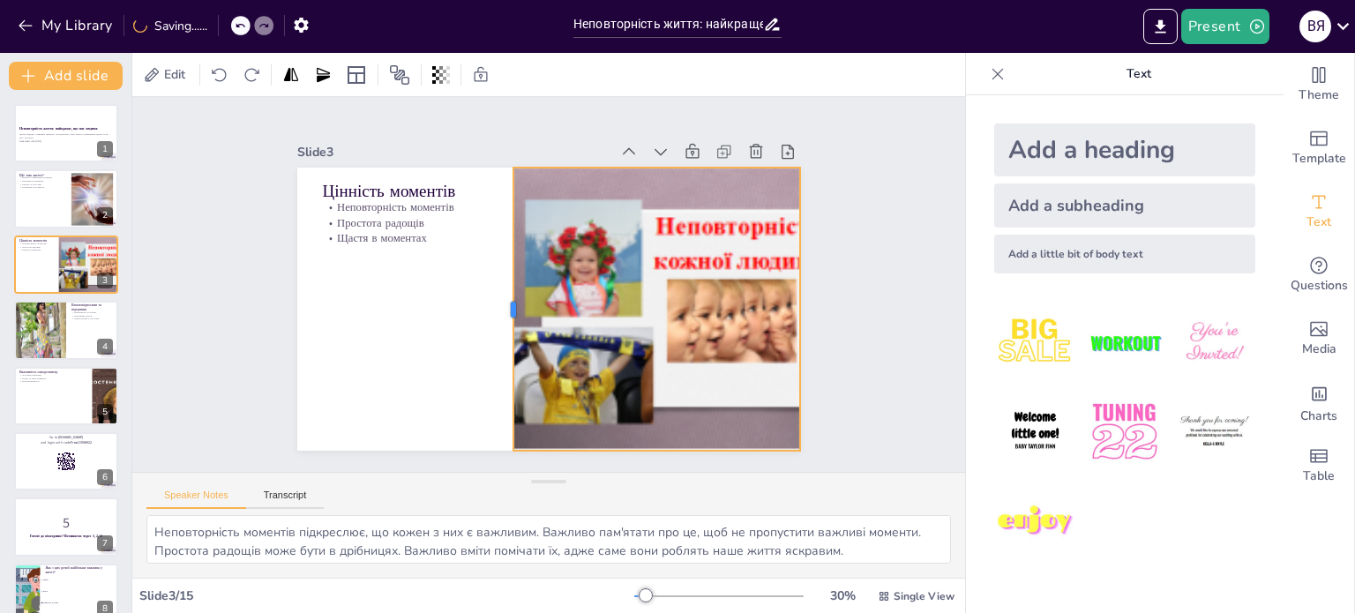
checkbox input "true"
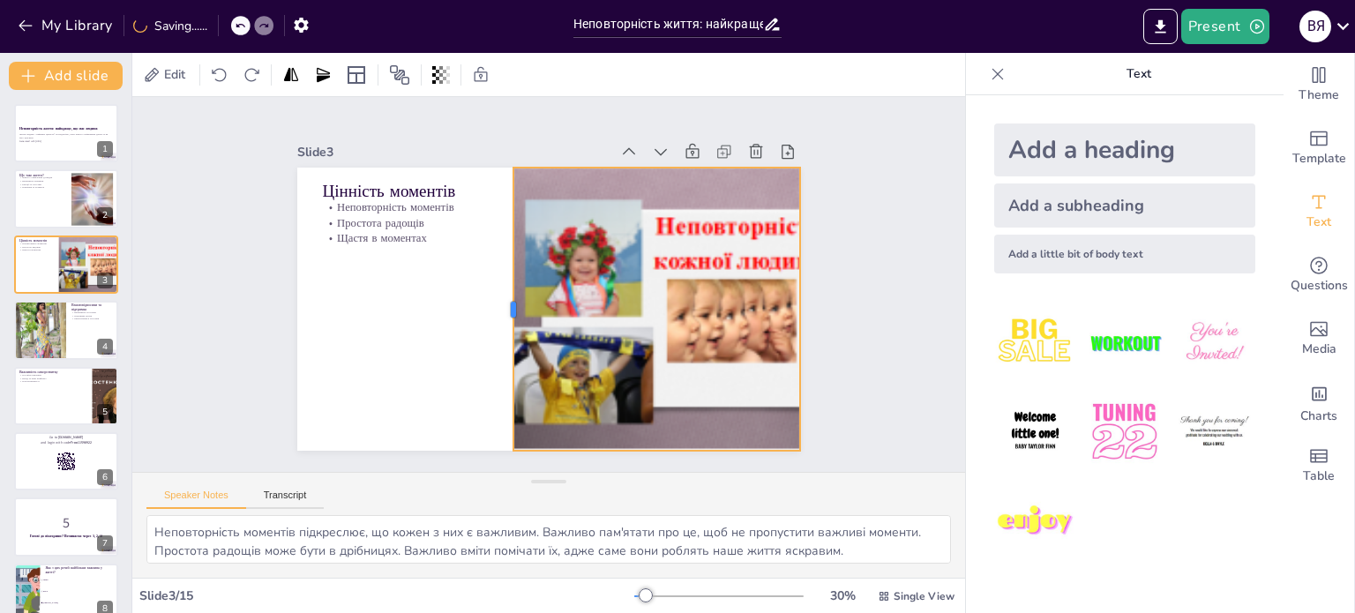
checkbox input "true"
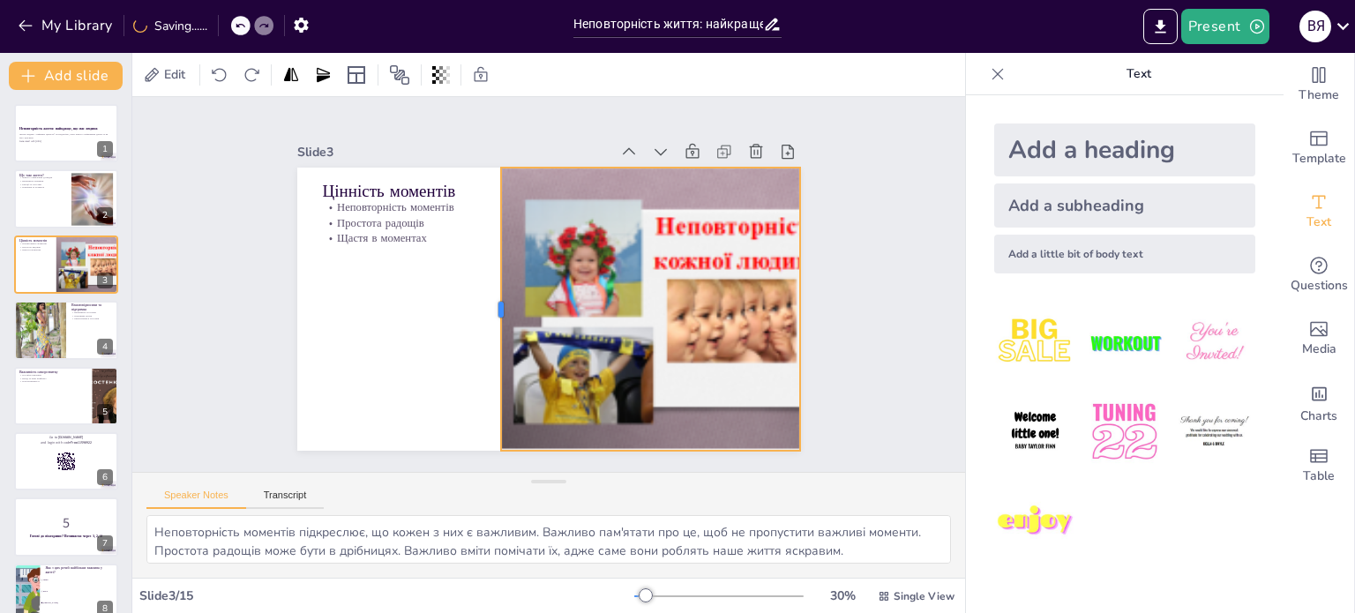
checkbox input "true"
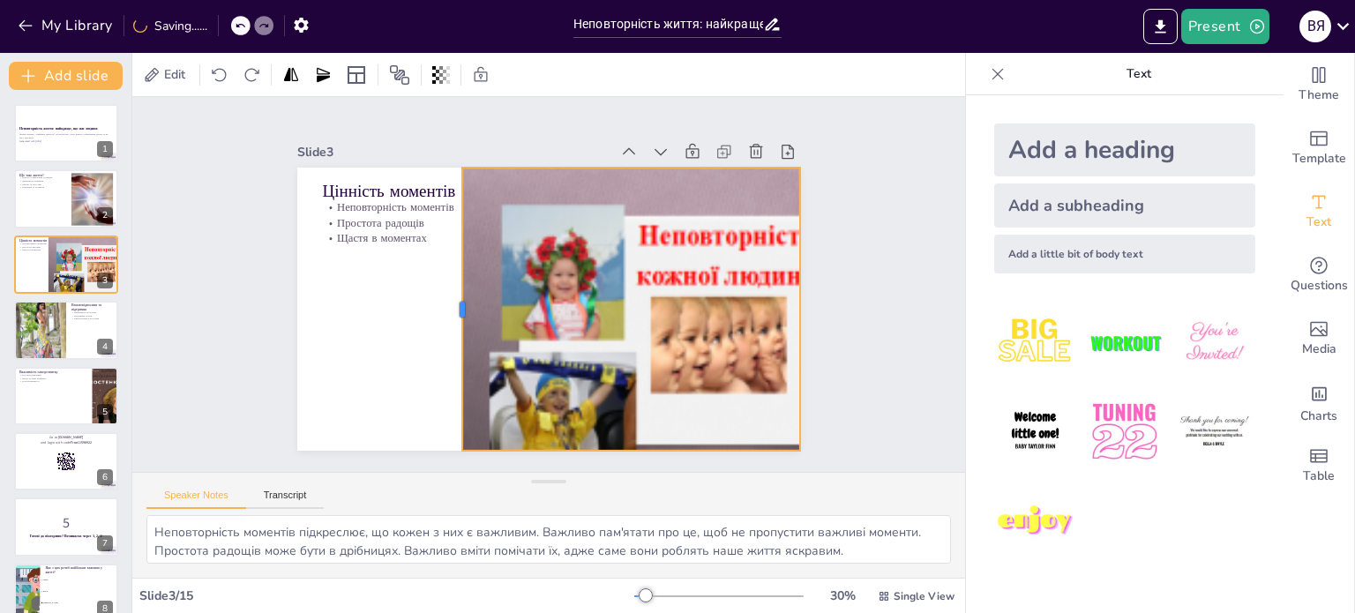
drag, startPoint x: 661, startPoint y: 301, endPoint x: 448, endPoint y: 313, distance: 213.0
click at [448, 313] on div "Цінність моментів Неповторність моментів Простота радощів Щастя в моментах" at bounding box center [549, 309] width 504 height 283
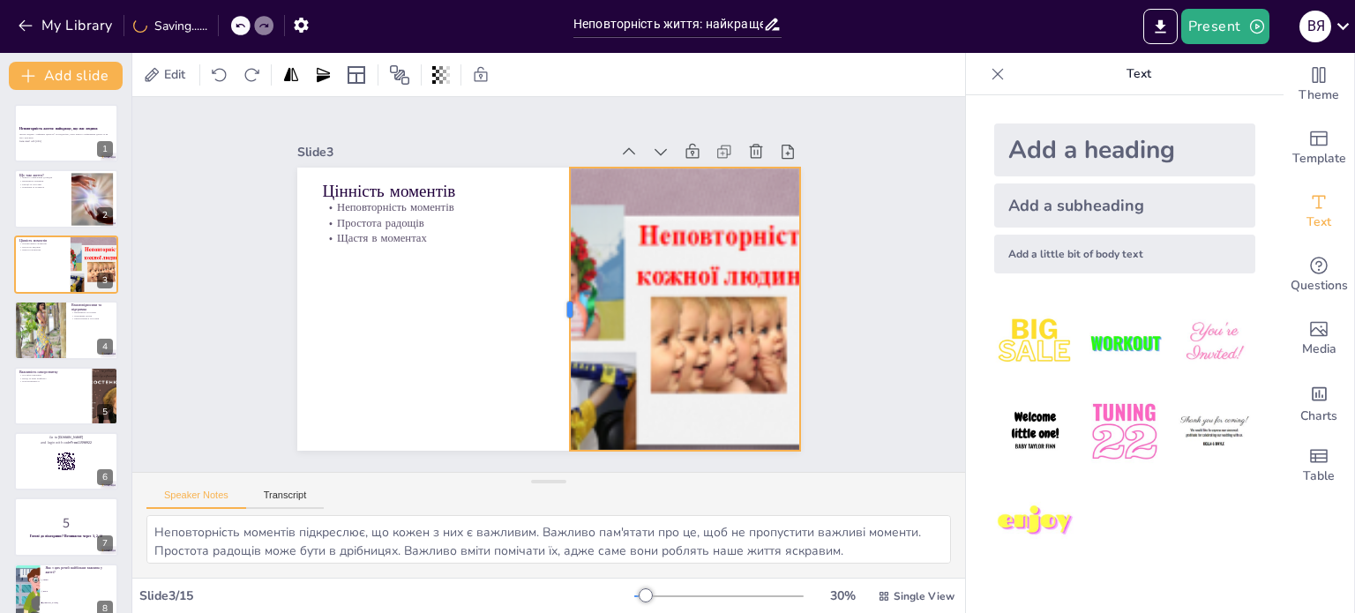
drag, startPoint x: 447, startPoint y: 306, endPoint x: 554, endPoint y: 312, distance: 107.8
click at [554, 312] on div at bounding box center [559, 310] width 43 height 283
click at [71, 329] on div at bounding box center [66, 330] width 106 height 60
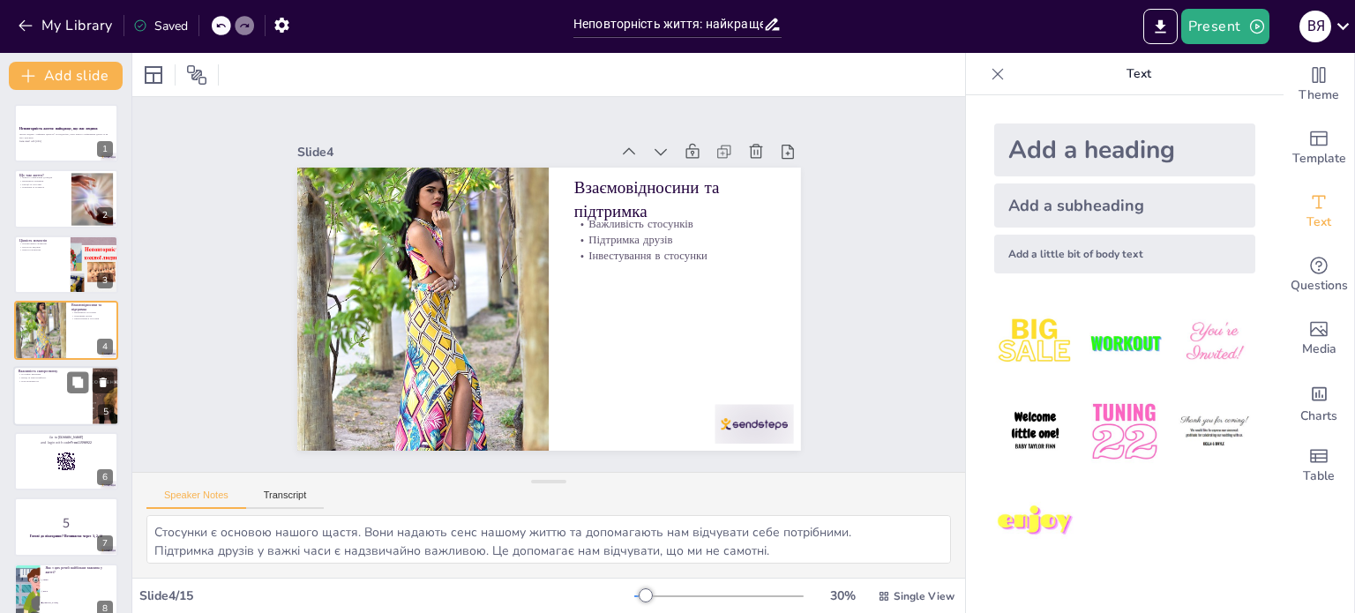
click at [60, 404] on div at bounding box center [66, 396] width 106 height 60
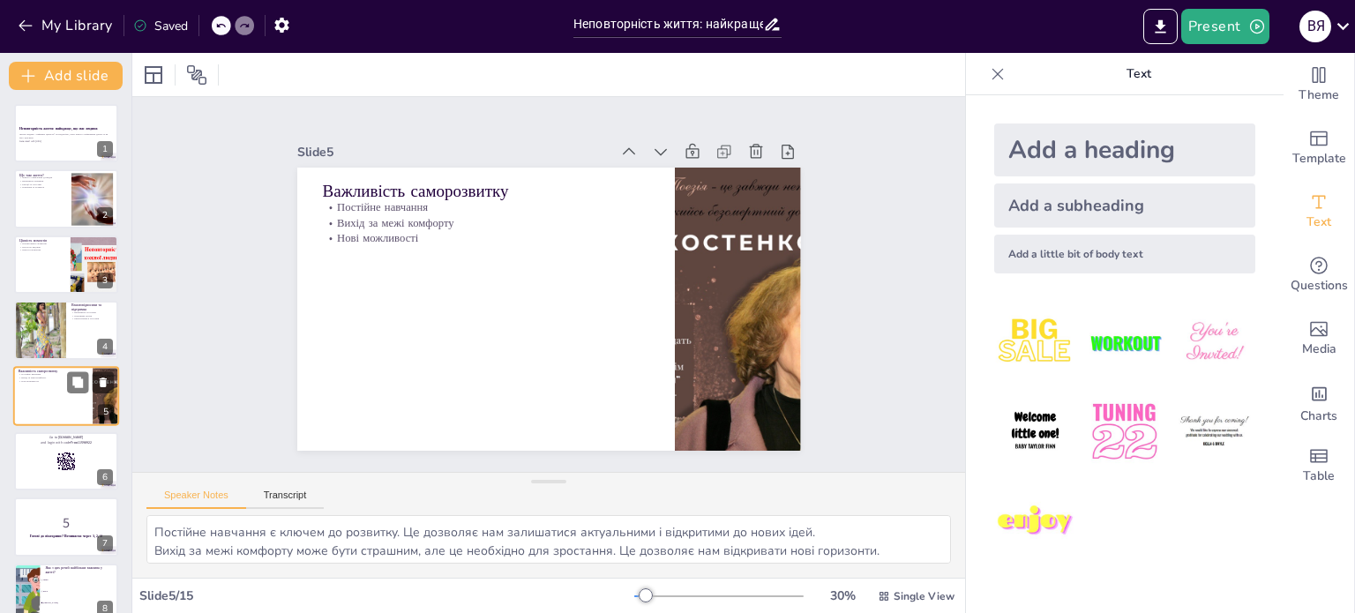
scroll to position [44, 0]
